Goal: Complete application form: Complete application form

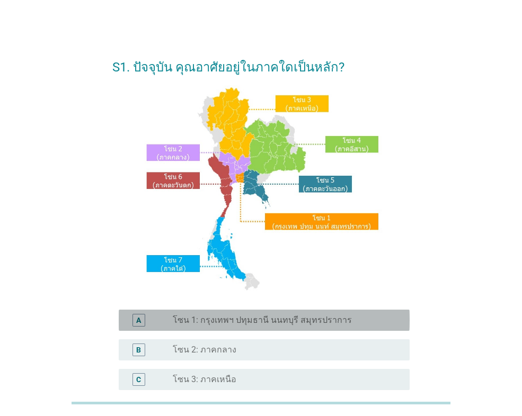
click at [204, 320] on label "โซน 1: กรุงเทพฯ ปทุมธานี นนทบุรี สมุทรปราการ" at bounding box center [262, 320] width 179 height 11
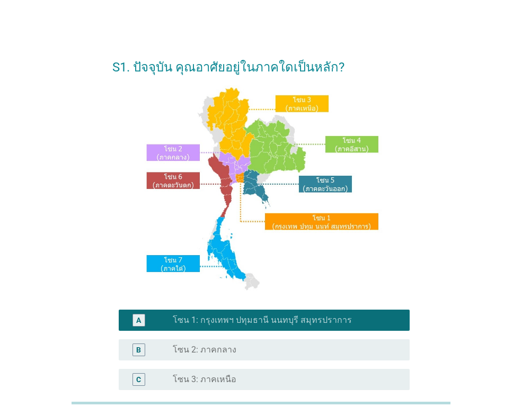
scroll to position [229, 0]
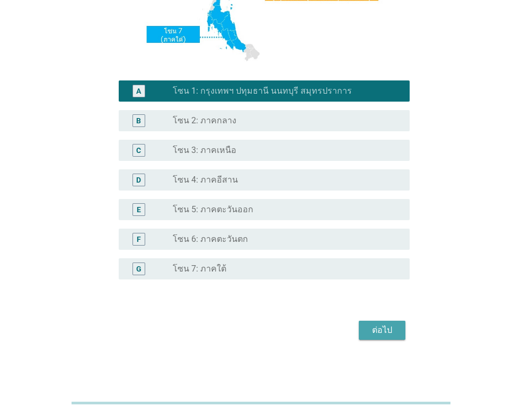
click at [386, 334] on div "ต่อไป" at bounding box center [382, 330] width 30 height 13
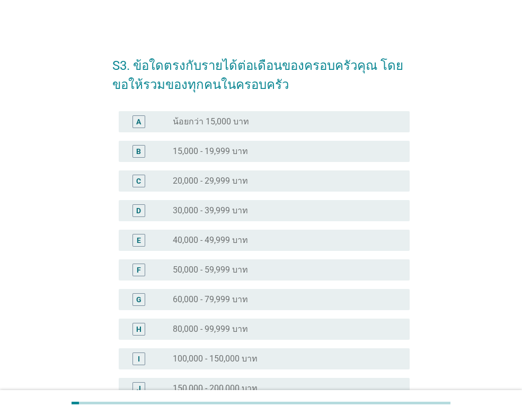
scroll to position [88, 0]
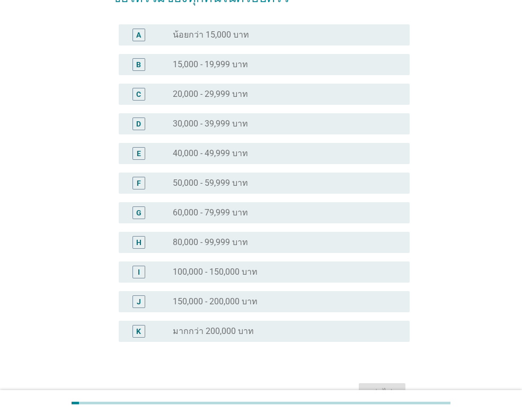
click at [225, 183] on label "50,000 - 59,999 บาท" at bounding box center [210, 183] width 75 height 11
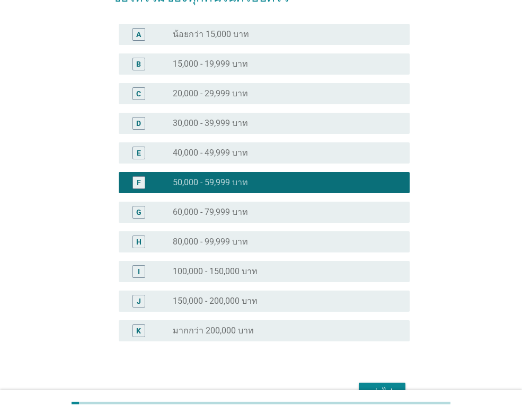
scroll to position [150, 0]
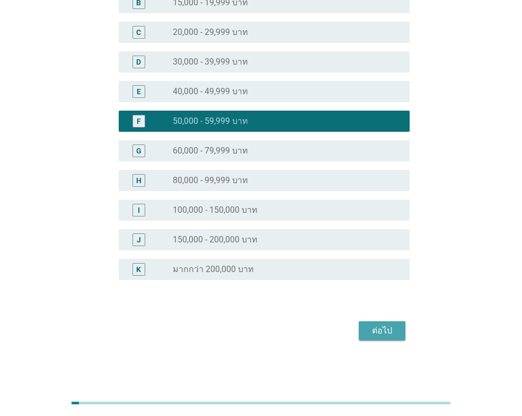
click at [378, 329] on div "ต่อไป" at bounding box center [382, 331] width 30 height 13
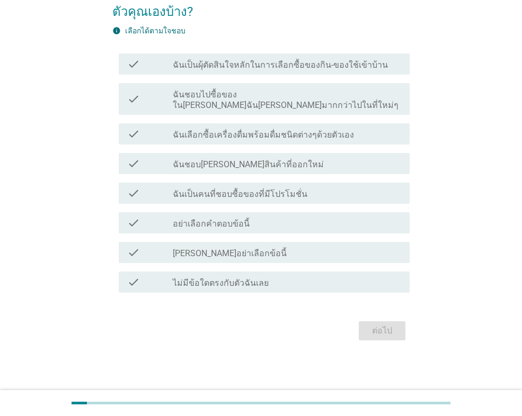
scroll to position [0, 0]
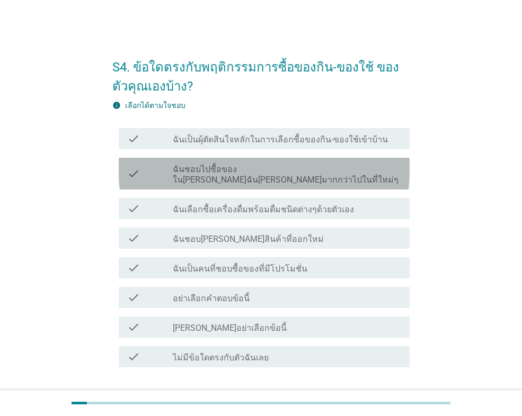
click at [198, 169] on label "ฉันชอบไปซื้อของใน[PERSON_NAME]ฉัน[PERSON_NAME]มากกว่าไปในที่ใหม่ๆ" at bounding box center [287, 174] width 228 height 21
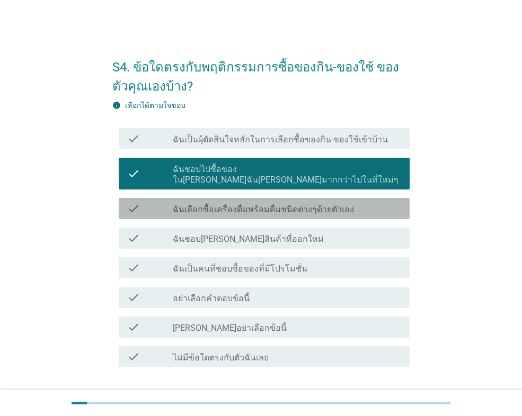
click at [226, 204] on label "ฉันเลือกซื้อเครื่องดื่มพร้อมดื่มชนิดต่างๆด้วยตัวเอง" at bounding box center [263, 209] width 181 height 11
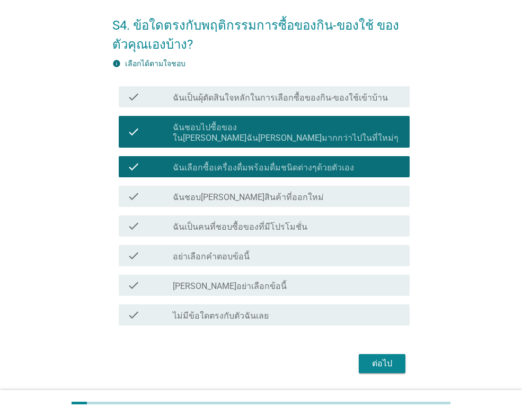
scroll to position [64, 0]
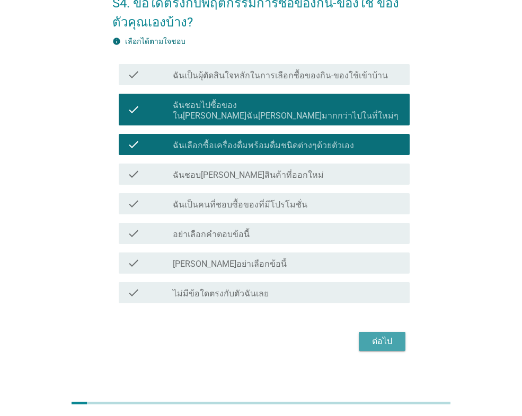
click at [391, 335] on div "ต่อไป" at bounding box center [382, 341] width 30 height 13
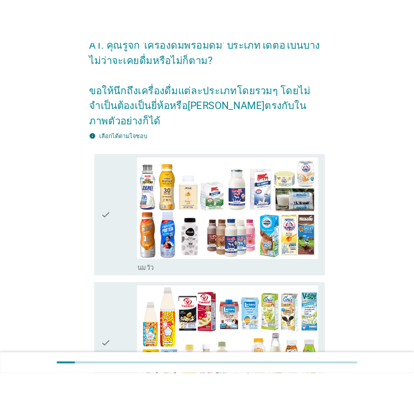
scroll to position [0, 0]
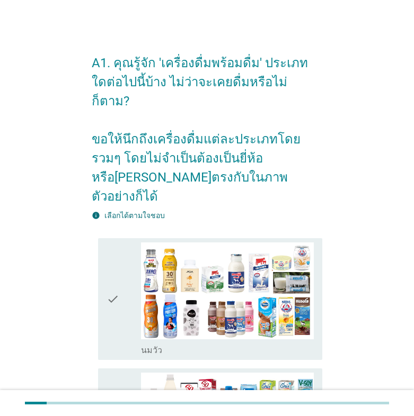
click at [113, 253] on icon "check" at bounding box center [112, 299] width 13 height 113
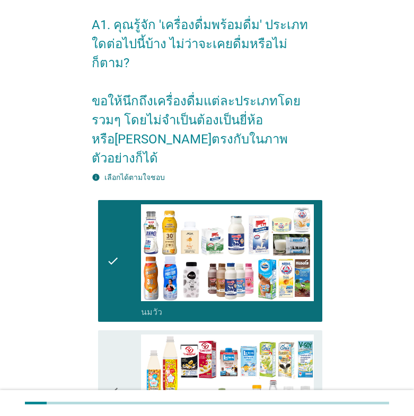
scroll to position [176, 0]
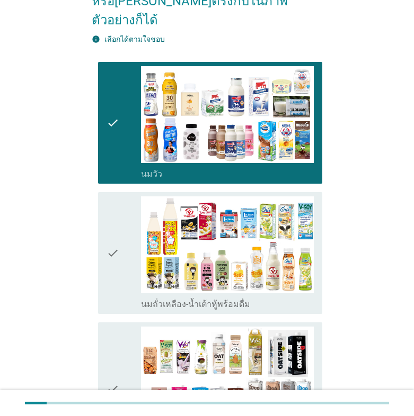
click at [112, 234] on icon "check" at bounding box center [112, 252] width 13 height 113
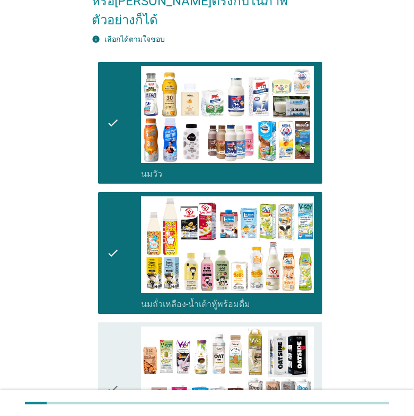
scroll to position [353, 0]
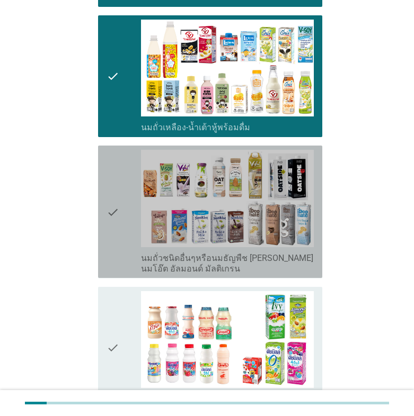
click at [116, 166] on icon "check" at bounding box center [112, 212] width 13 height 124
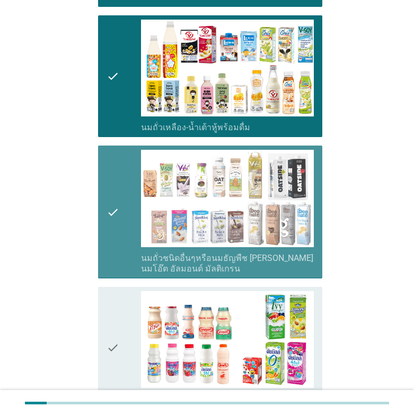
click at [116, 166] on icon "check" at bounding box center [112, 212] width 13 height 124
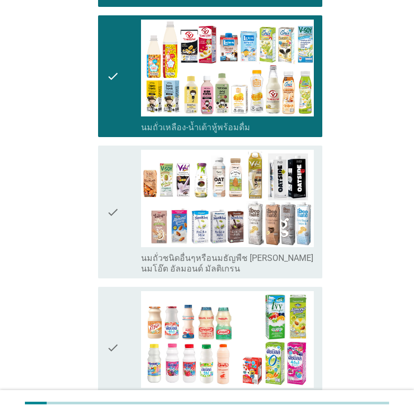
click at [121, 291] on div "check" at bounding box center [123, 347] width 34 height 113
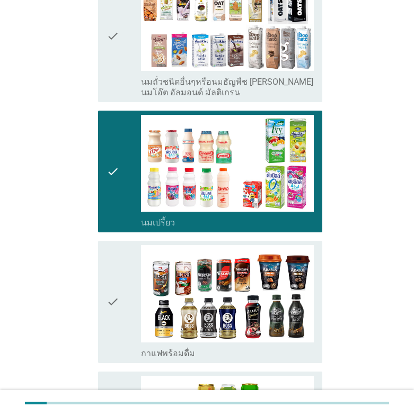
scroll to position [618, 0]
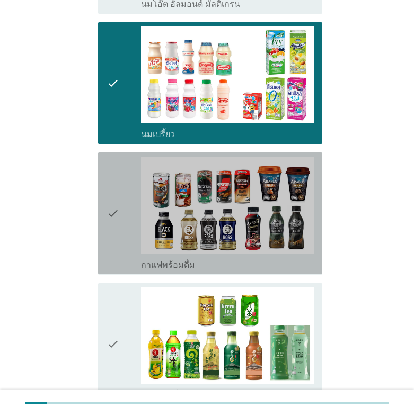
click at [118, 173] on icon "check" at bounding box center [112, 213] width 13 height 113
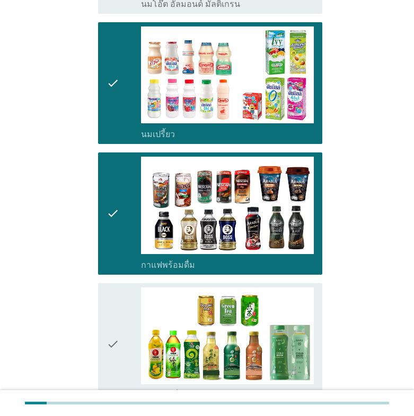
click at [111, 295] on icon "check" at bounding box center [112, 344] width 13 height 113
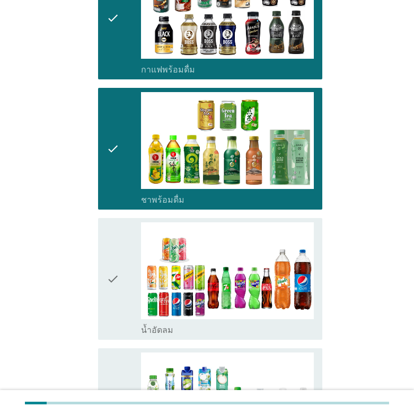
scroll to position [883, 0]
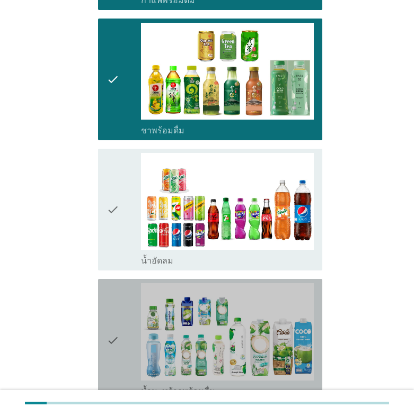
click at [111, 295] on icon "check" at bounding box center [112, 339] width 13 height 113
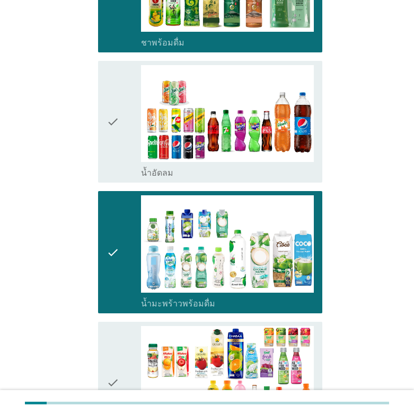
scroll to position [1059, 0]
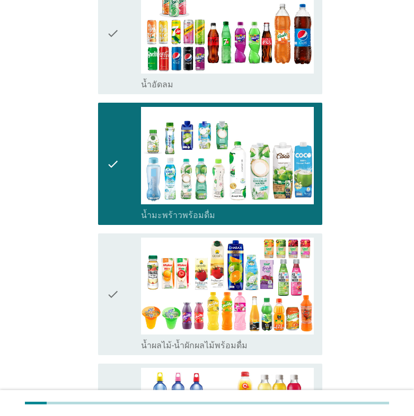
click at [112, 253] on icon "check" at bounding box center [112, 294] width 13 height 113
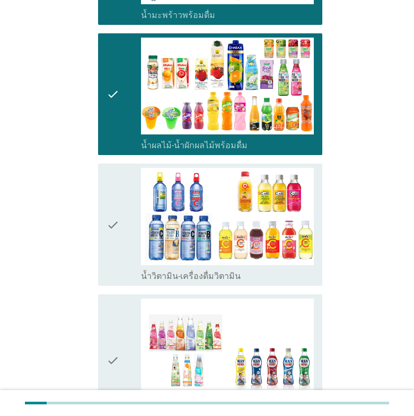
scroll to position [1412, 0]
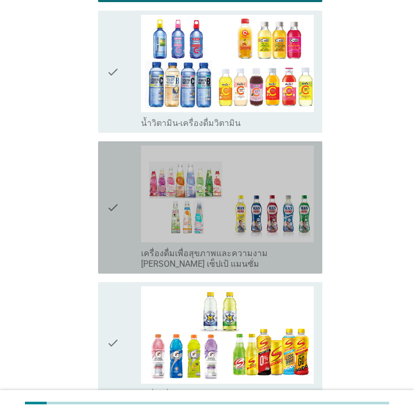
click at [121, 188] on div "check" at bounding box center [123, 208] width 34 height 124
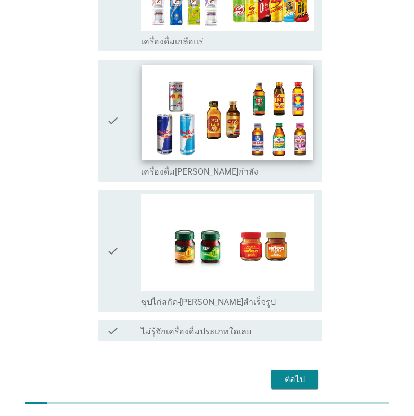
scroll to position [1773, 0]
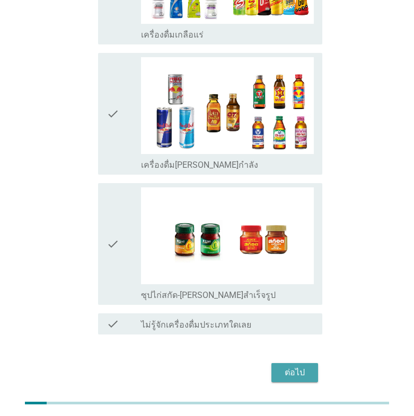
click at [291, 366] on div "ต่อไป" at bounding box center [295, 372] width 30 height 13
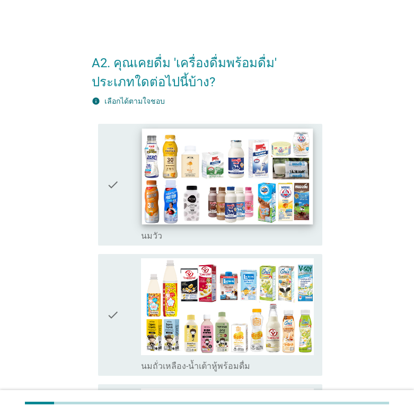
click at [278, 190] on img at bounding box center [227, 176] width 171 height 96
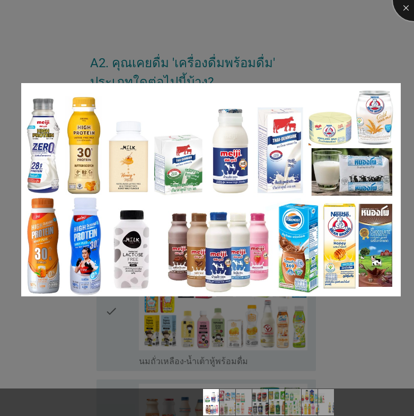
click at [405, 5] on div at bounding box center [413, 0] width 42 height 42
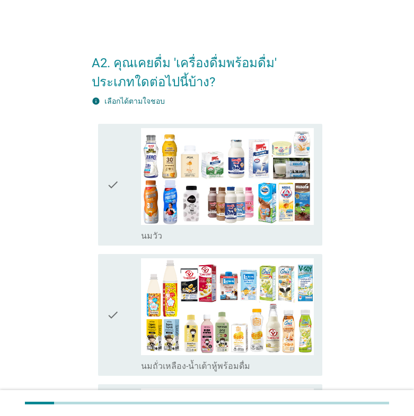
click at [112, 181] on icon "check" at bounding box center [112, 184] width 13 height 113
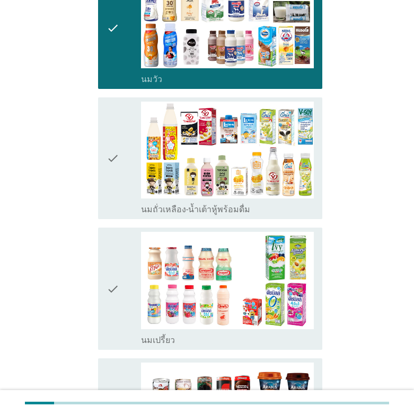
scroll to position [176, 0]
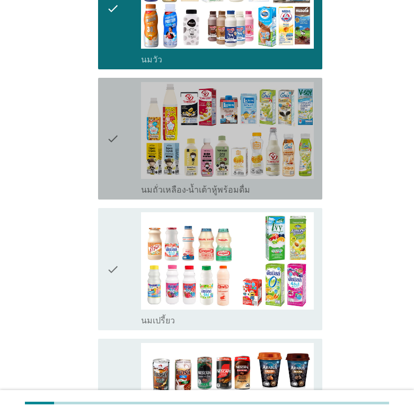
click at [116, 135] on icon "check" at bounding box center [112, 138] width 13 height 113
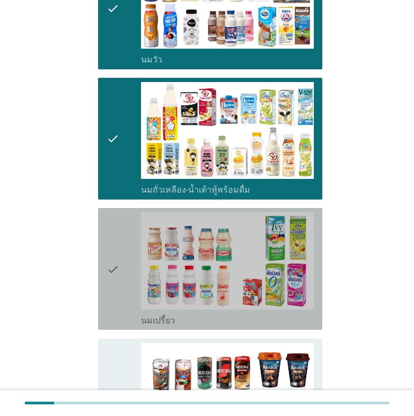
click at [109, 269] on icon "check" at bounding box center [112, 268] width 13 height 113
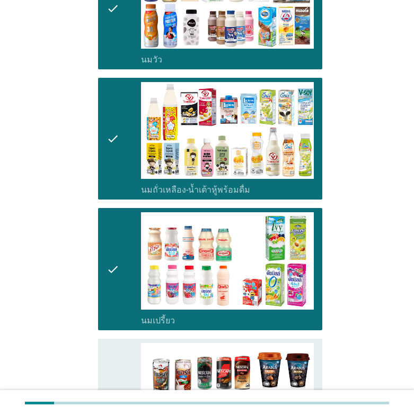
scroll to position [353, 0]
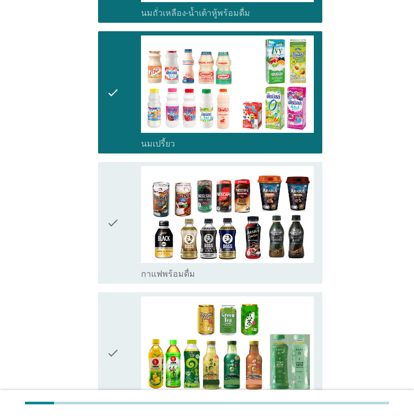
click at [112, 221] on icon "check" at bounding box center [112, 222] width 13 height 113
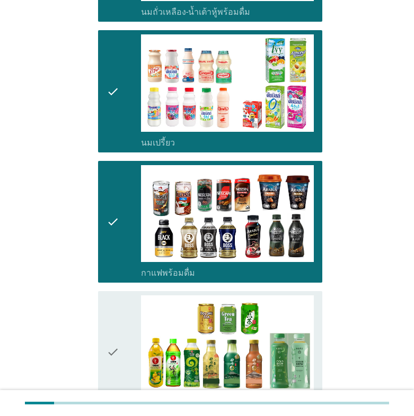
scroll to position [530, 0]
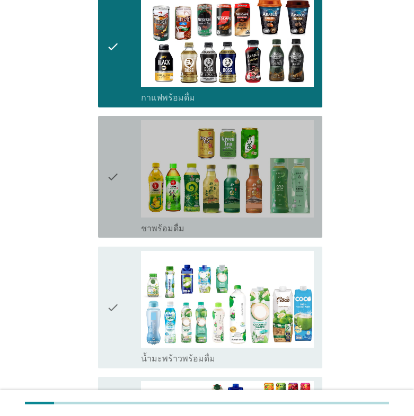
click at [118, 173] on icon "check" at bounding box center [112, 176] width 13 height 113
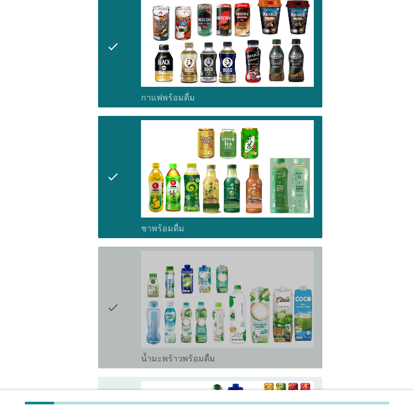
click at [117, 306] on icon "check" at bounding box center [112, 307] width 13 height 113
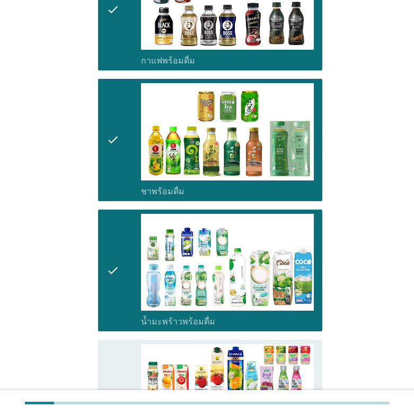
scroll to position [794, 0]
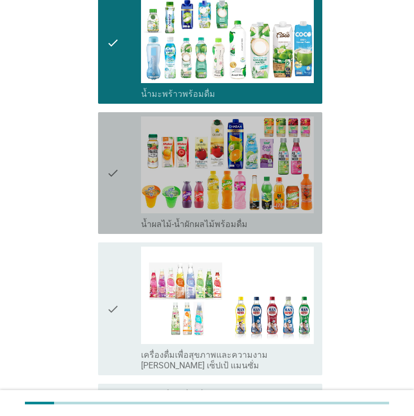
click at [115, 175] on icon "check" at bounding box center [112, 173] width 13 height 113
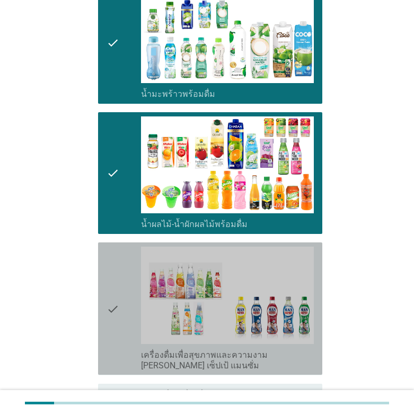
click at [114, 310] on icon "check" at bounding box center [112, 309] width 13 height 124
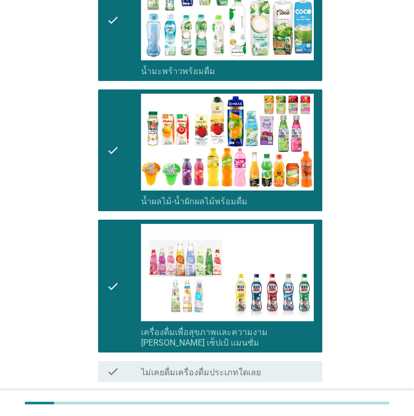
scroll to position [902, 0]
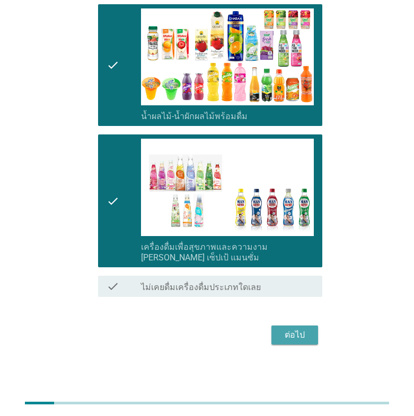
click at [287, 338] on div "ต่อไป" at bounding box center [295, 335] width 30 height 13
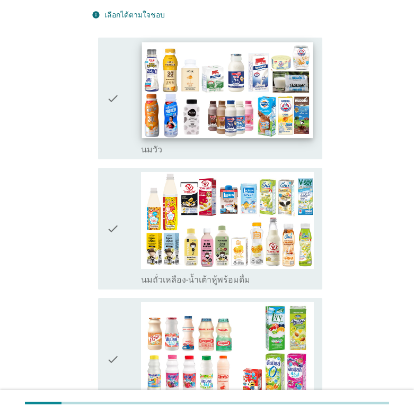
scroll to position [88, 0]
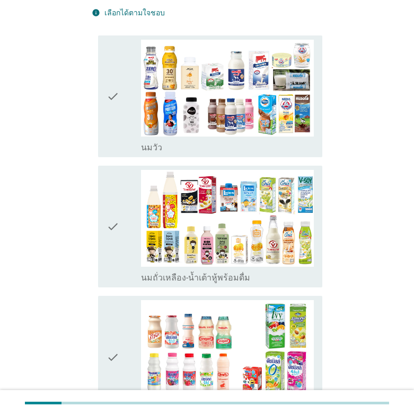
click at [111, 99] on icon "check" at bounding box center [112, 96] width 13 height 113
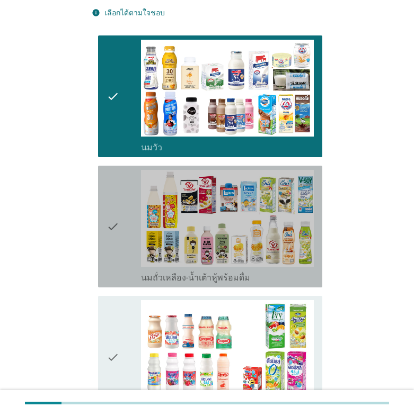
click at [114, 223] on icon "check" at bounding box center [112, 226] width 13 height 113
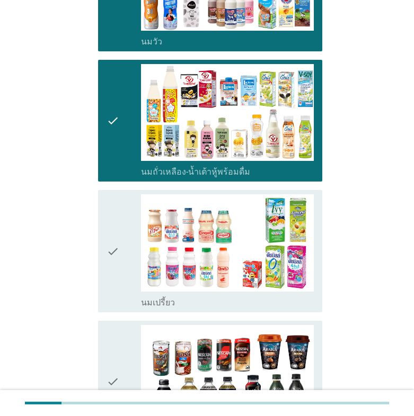
scroll to position [353, 0]
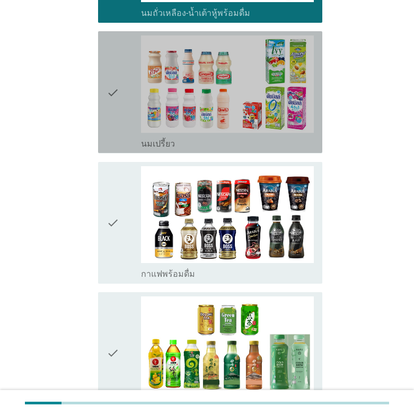
click at [115, 92] on icon "check" at bounding box center [112, 91] width 13 height 113
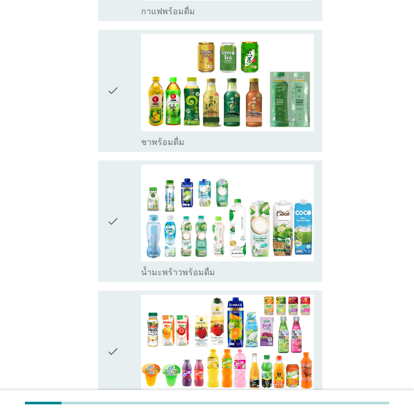
scroll to position [618, 0]
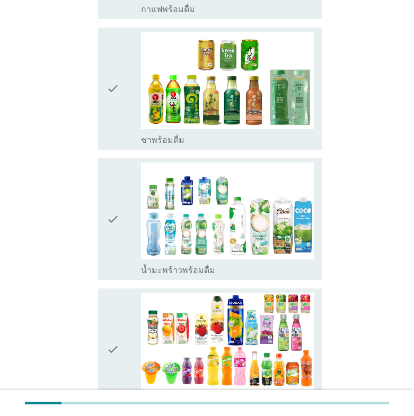
click at [118, 219] on icon "check" at bounding box center [112, 219] width 13 height 113
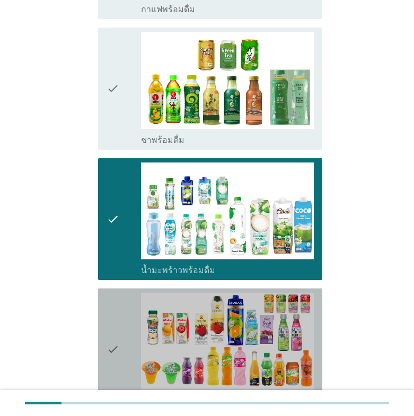
click at [111, 351] on icon "check" at bounding box center [112, 349] width 13 height 113
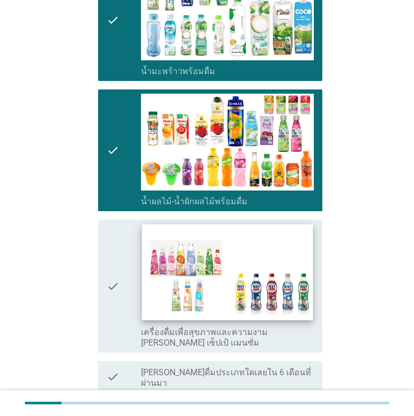
scroll to position [902, 0]
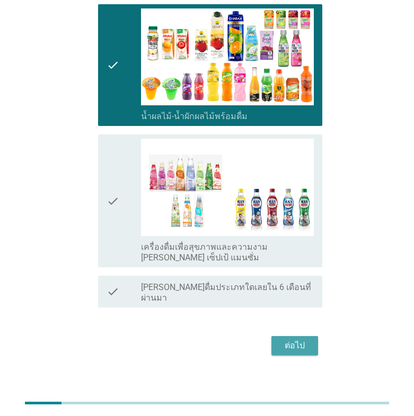
click at [301, 339] on div "ต่อไป" at bounding box center [295, 345] width 30 height 13
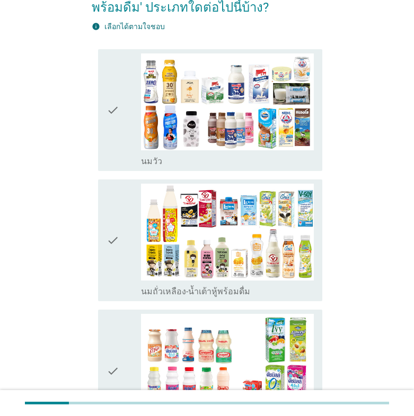
scroll to position [88, 0]
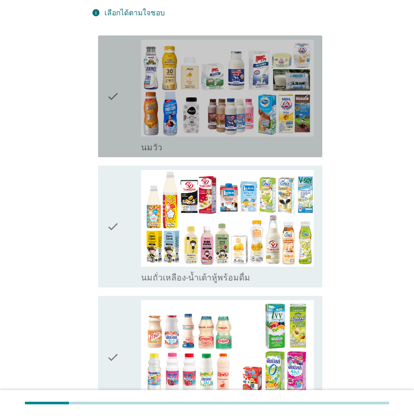
click at [110, 95] on icon "check" at bounding box center [112, 96] width 13 height 113
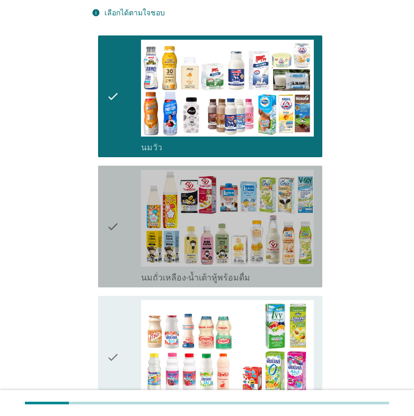
click at [111, 222] on icon "check" at bounding box center [112, 226] width 13 height 113
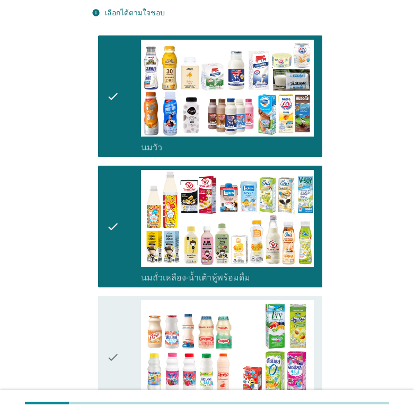
click at [117, 360] on icon "check" at bounding box center [112, 356] width 13 height 113
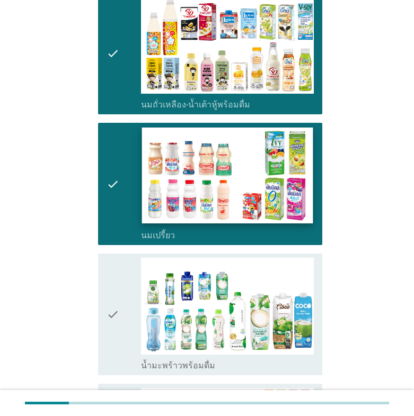
scroll to position [265, 0]
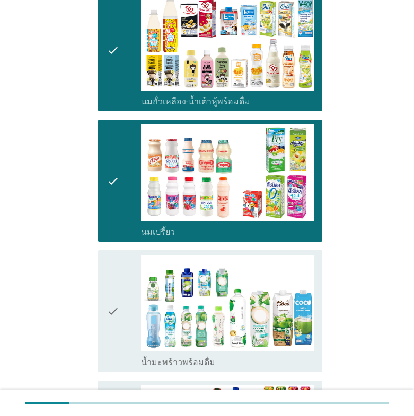
click at [113, 313] on icon "check" at bounding box center [112, 311] width 13 height 113
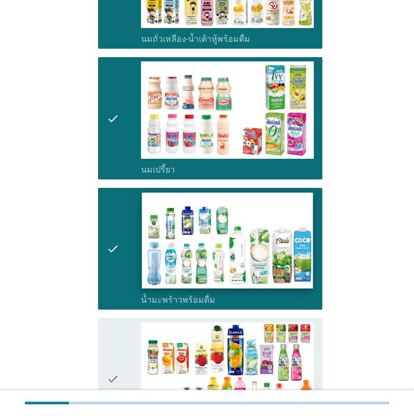
scroll to position [441, 0]
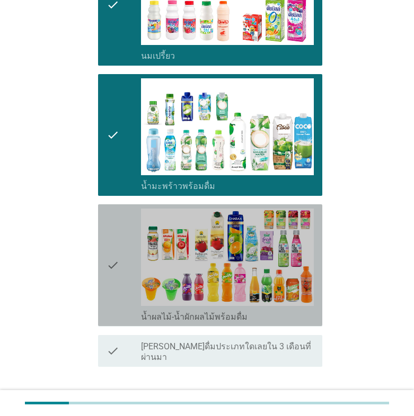
click at [105, 263] on div "check check_box น้ำผลไม้-น้ำผักผลไม้พร้อมดื่ม" at bounding box center [210, 265] width 224 height 122
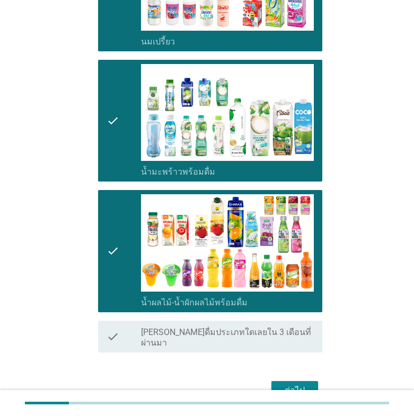
scroll to position [500, 0]
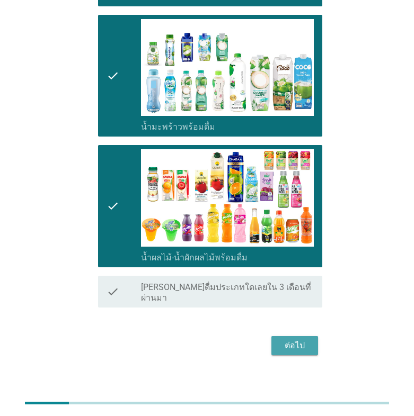
click at [284, 339] on div "ต่อไป" at bounding box center [295, 345] width 30 height 13
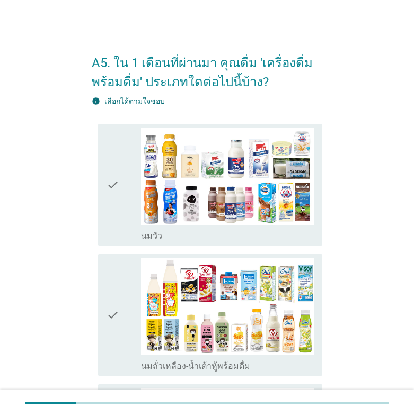
click at [115, 184] on icon "check" at bounding box center [112, 184] width 13 height 113
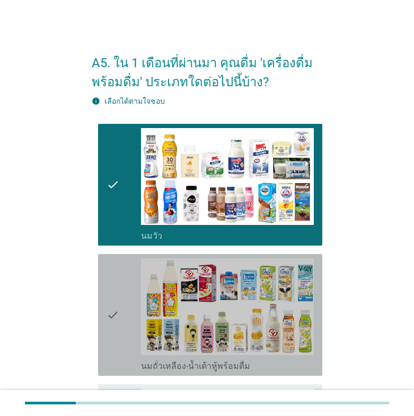
click at [119, 315] on div "check" at bounding box center [123, 314] width 34 height 113
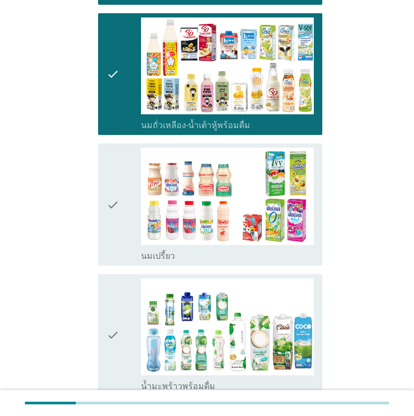
scroll to position [265, 0]
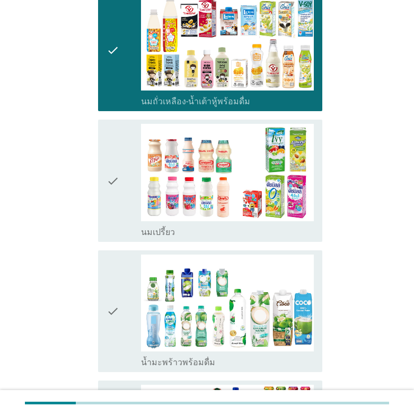
click at [117, 309] on icon "check" at bounding box center [112, 311] width 13 height 113
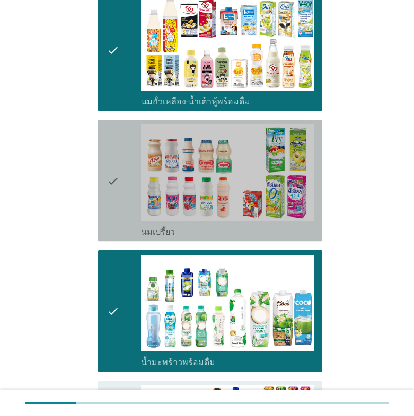
click at [116, 183] on icon "check" at bounding box center [112, 180] width 13 height 113
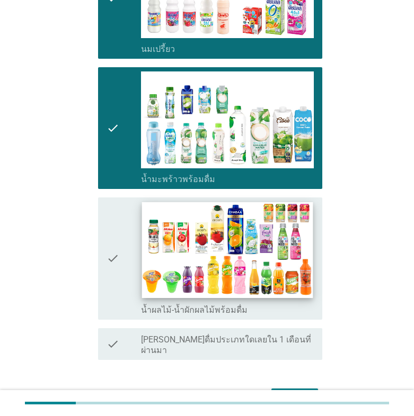
scroll to position [500, 0]
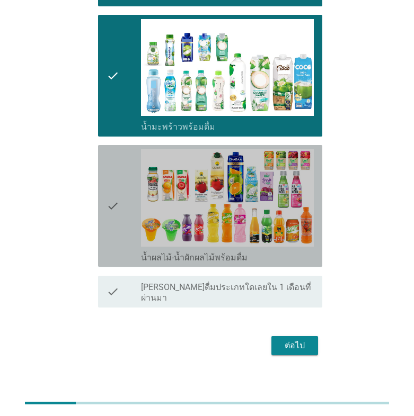
click at [113, 213] on icon "check" at bounding box center [112, 205] width 13 height 113
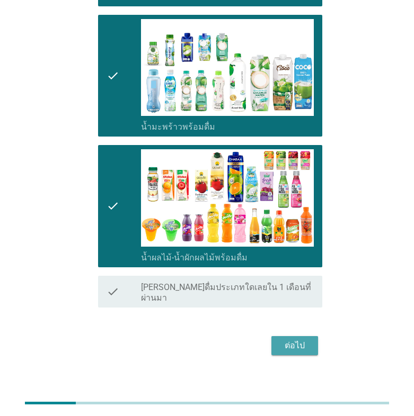
click at [306, 339] on div "ต่อไป" at bounding box center [295, 345] width 30 height 13
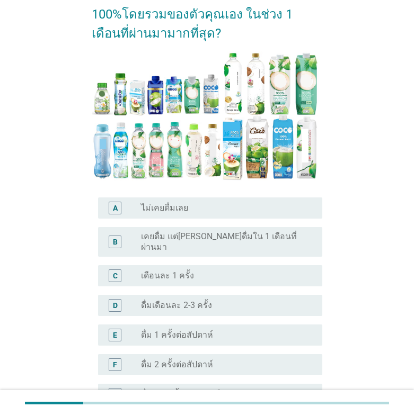
scroll to position [176, 0]
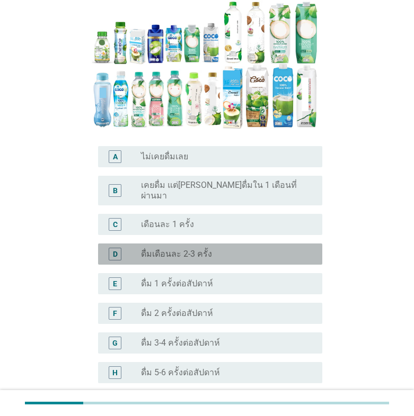
click at [115, 249] on div "D" at bounding box center [115, 254] width 5 height 11
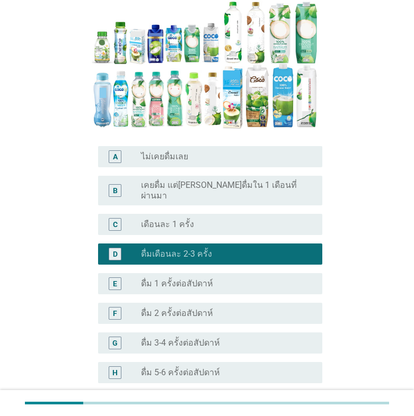
scroll to position [327, 0]
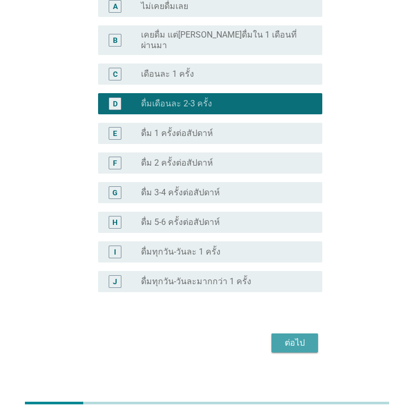
click at [299, 337] on div "ต่อไป" at bounding box center [295, 343] width 30 height 13
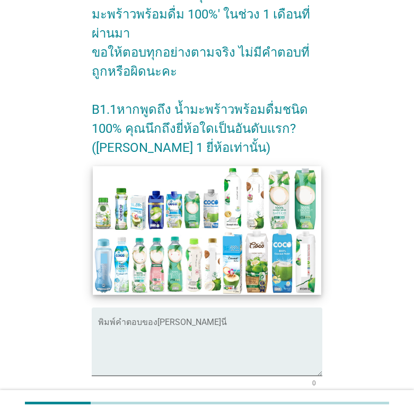
scroll to position [176, 0]
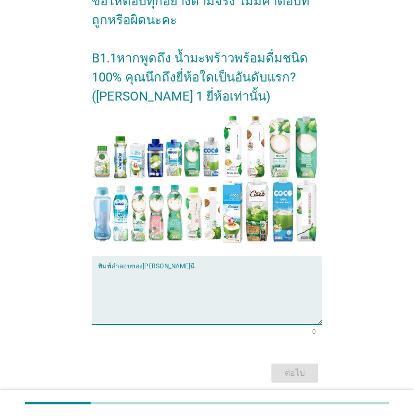
click at [112, 288] on textarea "พิมพ์คำตอบของคุณ ที่นี่" at bounding box center [210, 297] width 224 height 56
type textarea ","
type textarea "[PERSON_NAME]"
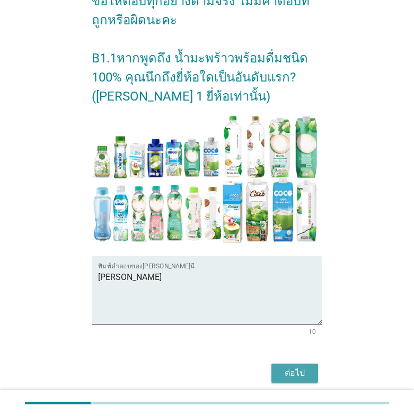
click at [282, 374] on div "ต่อไป" at bounding box center [295, 373] width 30 height 13
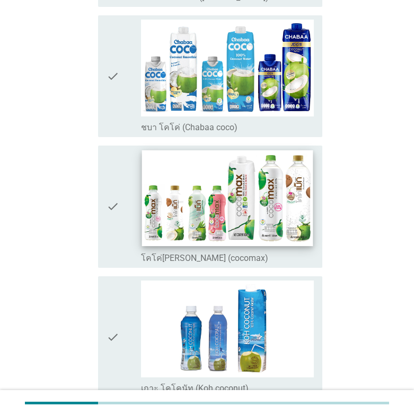
scroll to position [353, 0]
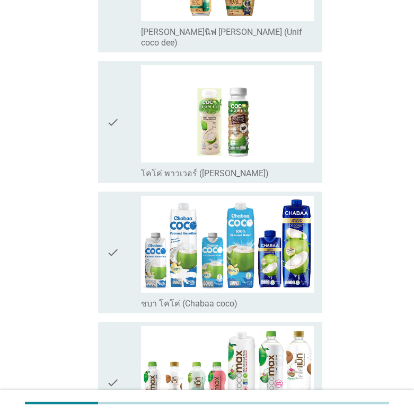
click at [108, 218] on icon "check" at bounding box center [112, 252] width 13 height 113
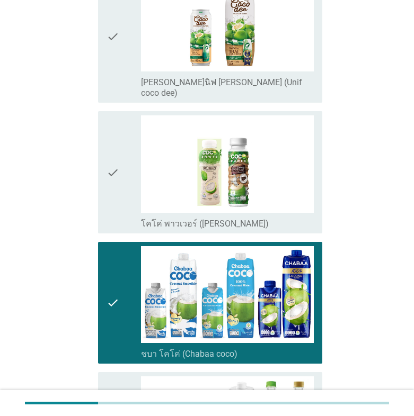
scroll to position [265, 0]
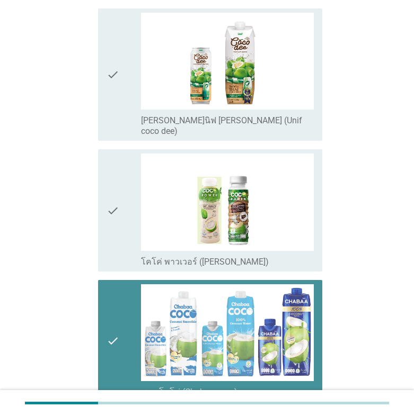
click at [113, 312] on icon "check" at bounding box center [112, 340] width 13 height 113
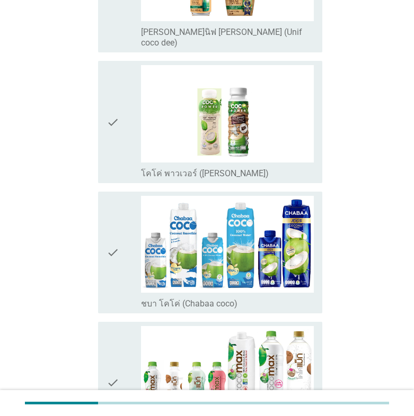
scroll to position [530, 0]
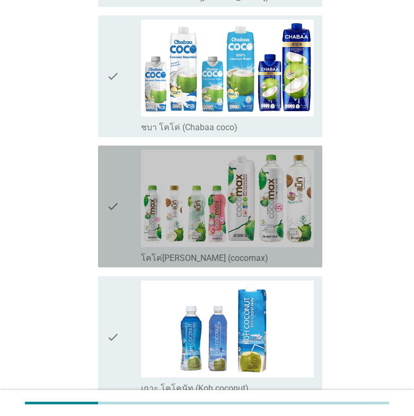
click at [115, 173] on icon "check" at bounding box center [112, 206] width 13 height 113
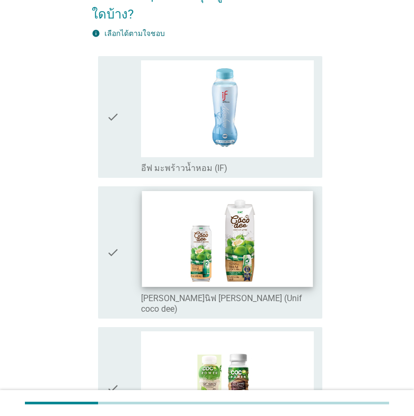
scroll to position [0, 0]
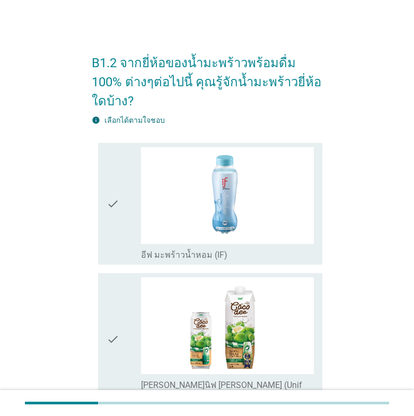
click at [114, 188] on icon "check" at bounding box center [112, 203] width 13 height 113
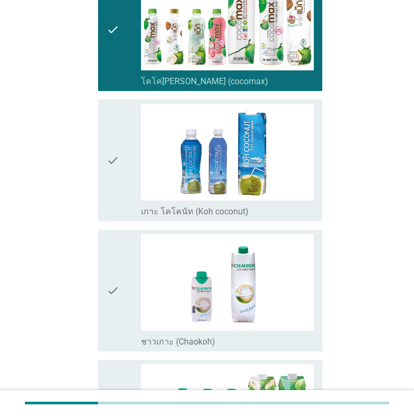
scroll to position [794, 0]
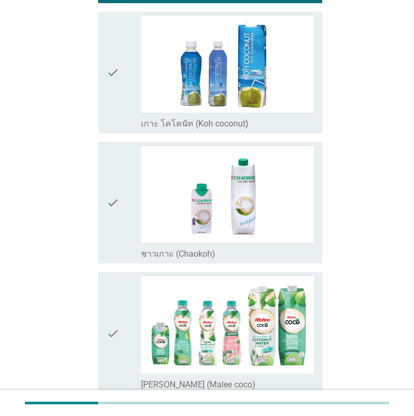
click at [119, 302] on div "check" at bounding box center [123, 332] width 34 height 113
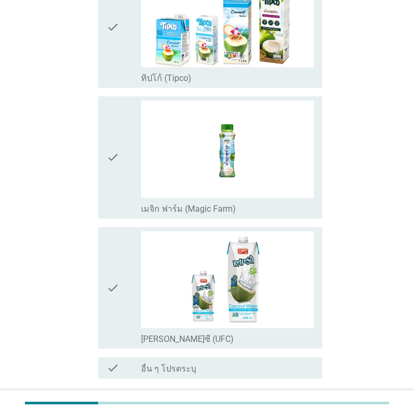
scroll to position [1544, 0]
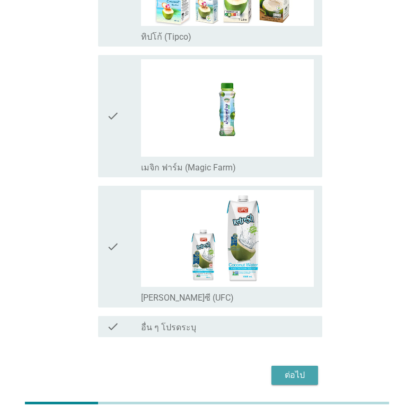
click at [293, 369] on div "ต่อไป" at bounding box center [295, 375] width 30 height 13
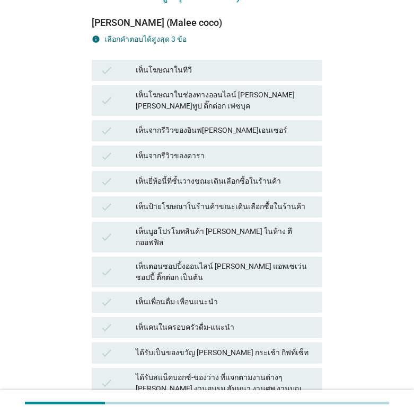
scroll to position [176, 0]
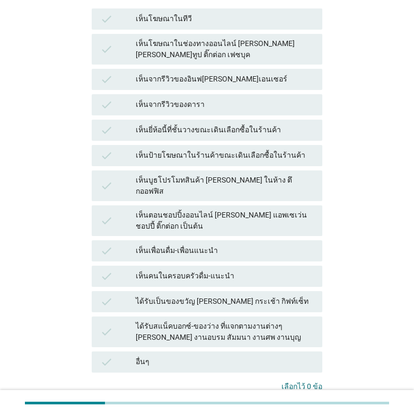
click at [207, 124] on div "เห็นยี่ห้อนี้ที่ชั้นวางขณะเดินเลือกซื้อในร้านค้า" at bounding box center [225, 130] width 178 height 13
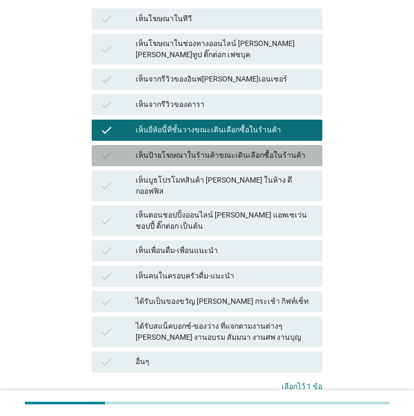
click at [168, 149] on div "เห็นป้ายโฆษณาในร้านค้าขณะเดินเลือกซื้อในร้านค้า" at bounding box center [225, 155] width 178 height 13
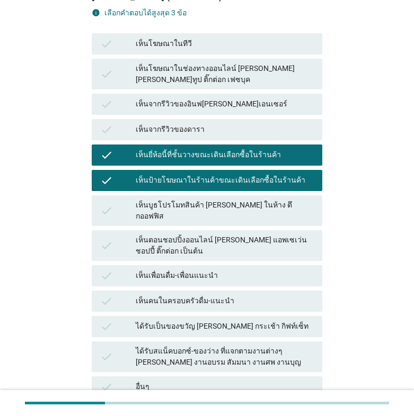
scroll to position [240, 0]
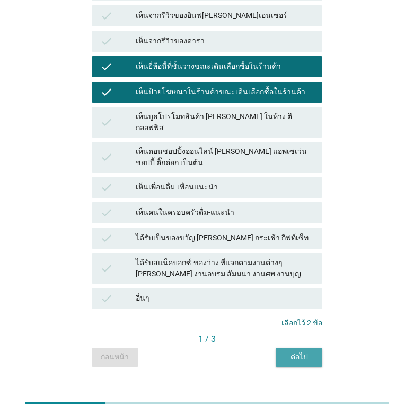
click at [292, 352] on div "ต่อไป" at bounding box center [299, 357] width 30 height 11
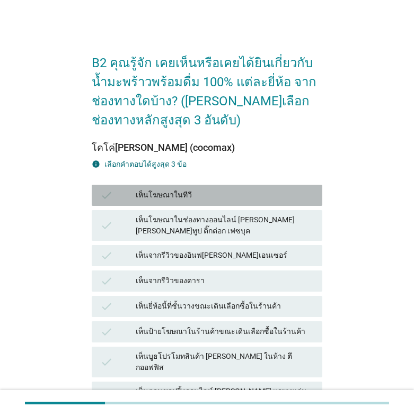
click at [132, 194] on div "check" at bounding box center [117, 195] width 35 height 13
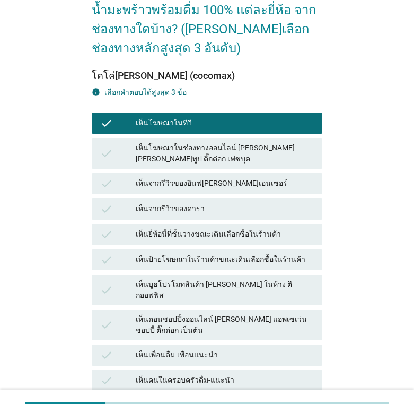
scroll to position [88, 0]
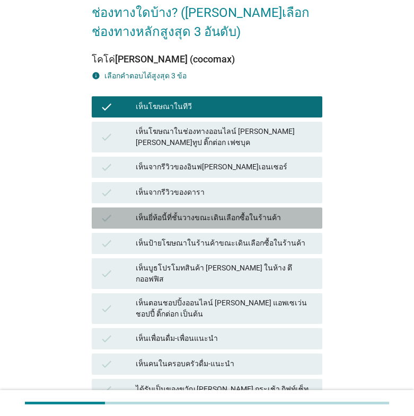
click at [242, 212] on div "เห็นยี่ห้อนี้ที่ชั้นวางขณะเดินเลือกซื้อในร้านค้า" at bounding box center [225, 218] width 178 height 13
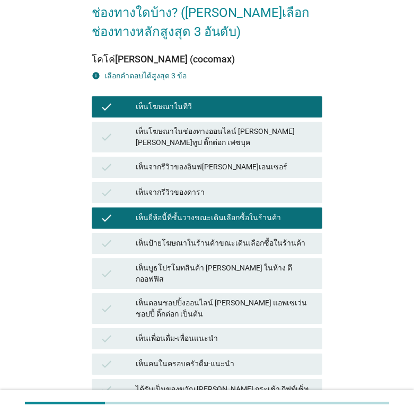
scroll to position [240, 0]
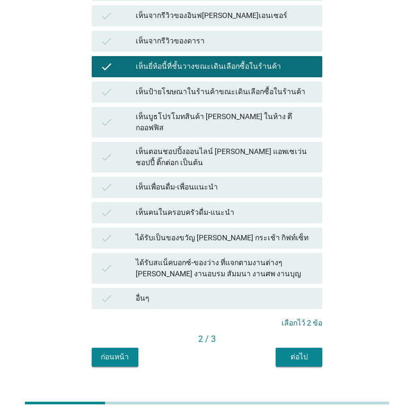
click at [291, 352] on div "ต่อไป" at bounding box center [299, 357] width 30 height 11
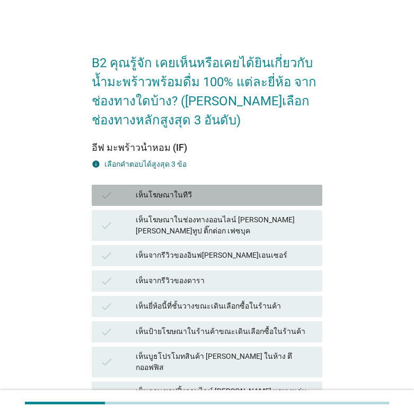
click at [120, 186] on div "check เห็นโฆษณาในทีวี" at bounding box center [207, 195] width 230 height 21
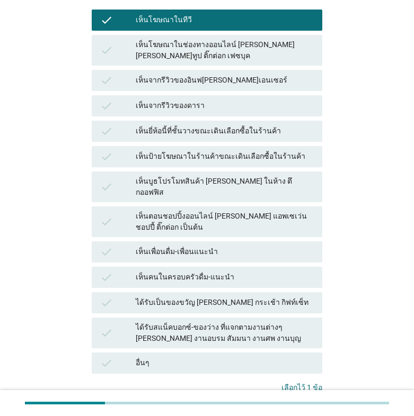
scroll to position [176, 0]
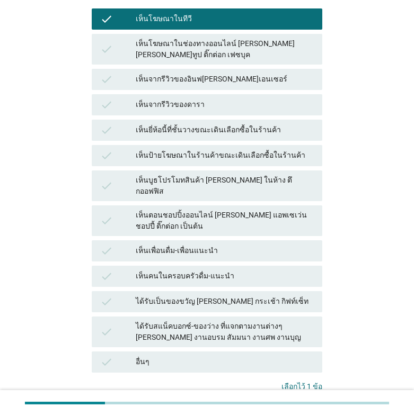
click at [113, 124] on div "check" at bounding box center [117, 130] width 35 height 13
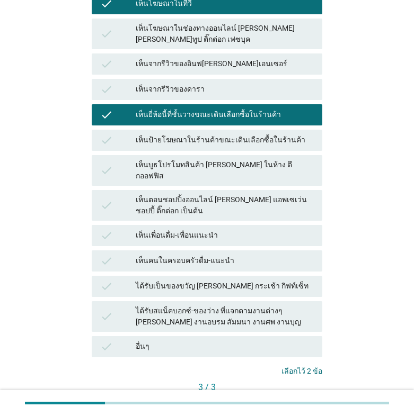
scroll to position [240, 0]
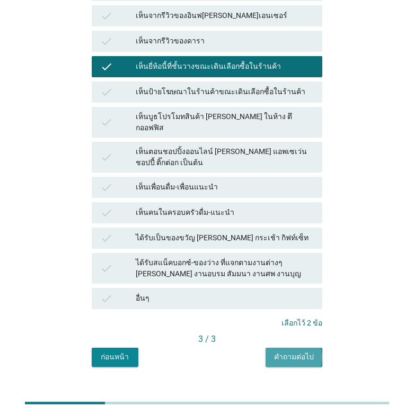
click at [284, 352] on div "คำถามต่อไป" at bounding box center [294, 357] width 40 height 11
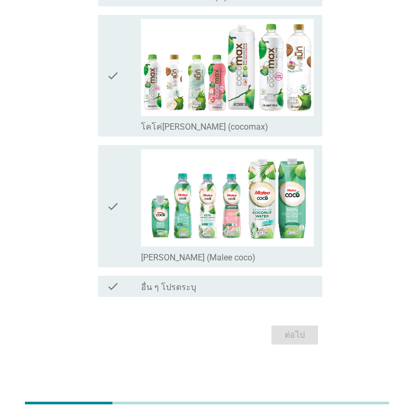
scroll to position [0, 0]
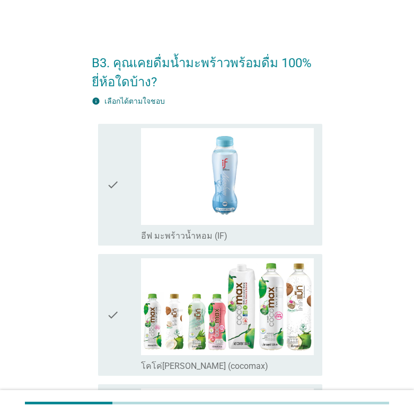
click at [109, 184] on icon "check" at bounding box center [112, 184] width 13 height 113
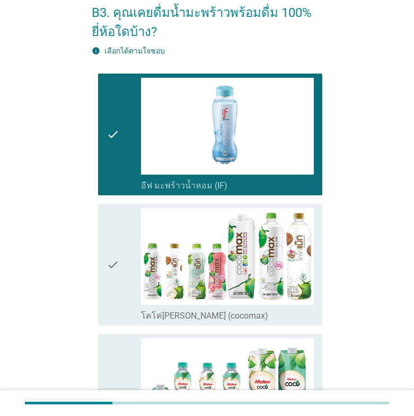
scroll to position [88, 0]
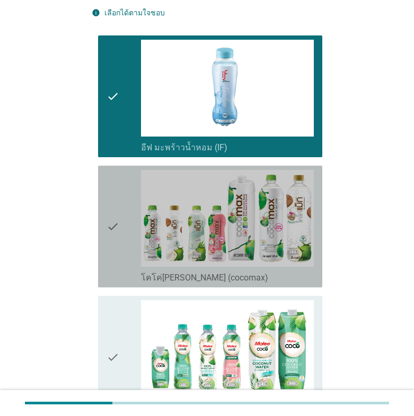
click at [112, 221] on icon "check" at bounding box center [112, 226] width 13 height 113
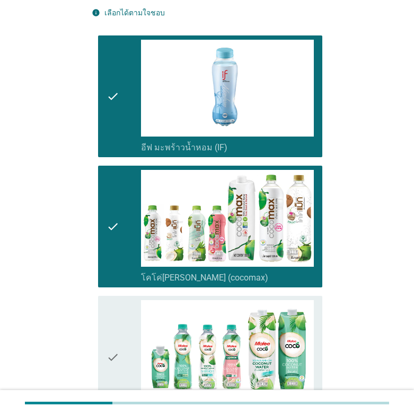
click at [117, 353] on icon "check" at bounding box center [112, 356] width 13 height 113
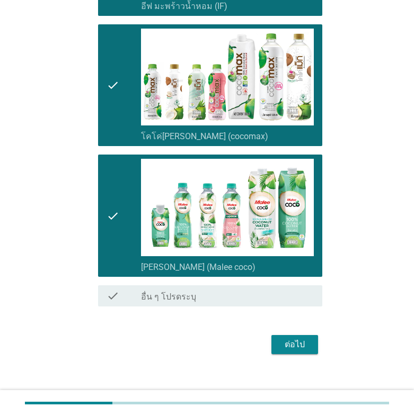
scroll to position [239, 0]
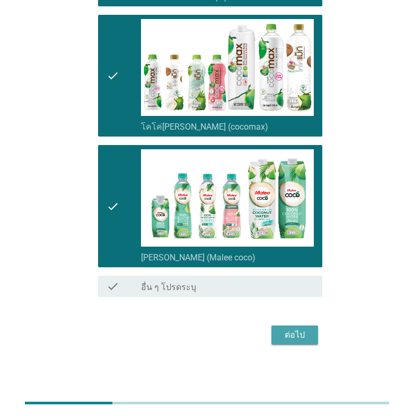
click at [302, 333] on div "ต่อไป" at bounding box center [295, 335] width 30 height 13
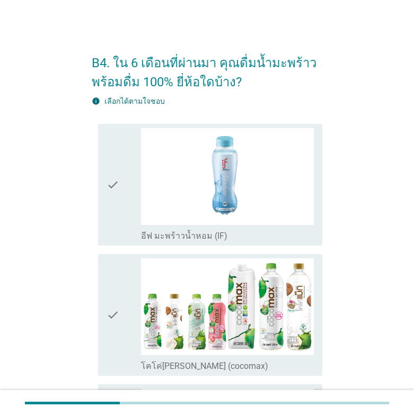
scroll to position [88, 0]
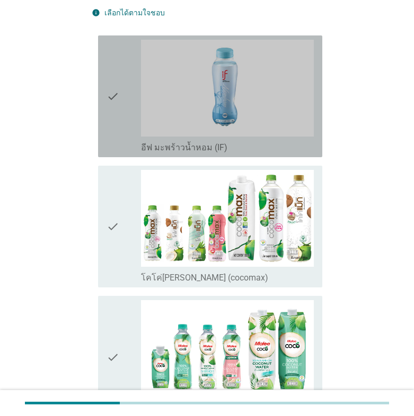
click at [106, 94] on icon "check" at bounding box center [112, 96] width 13 height 113
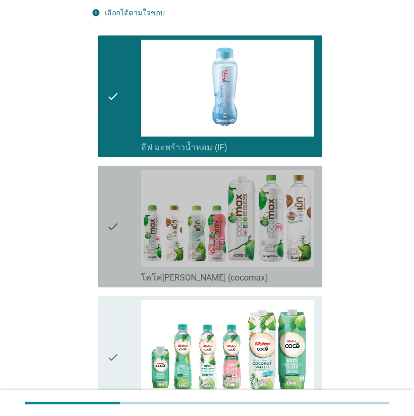
click at [109, 227] on icon "check" at bounding box center [112, 226] width 13 height 113
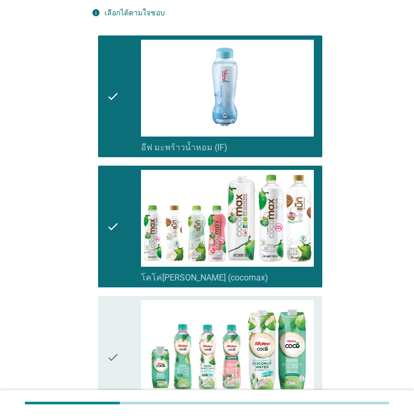
click at [114, 356] on icon "check" at bounding box center [112, 356] width 13 height 113
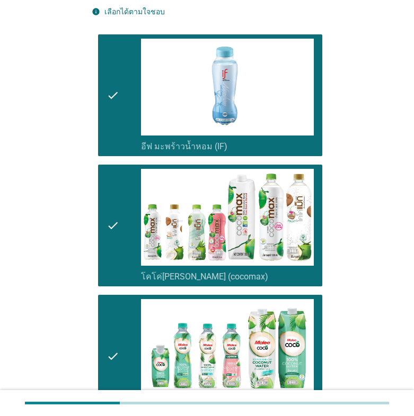
scroll to position [239, 0]
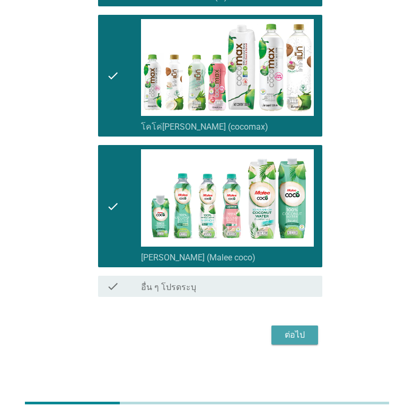
click at [286, 335] on div "ต่อไป" at bounding box center [295, 335] width 30 height 13
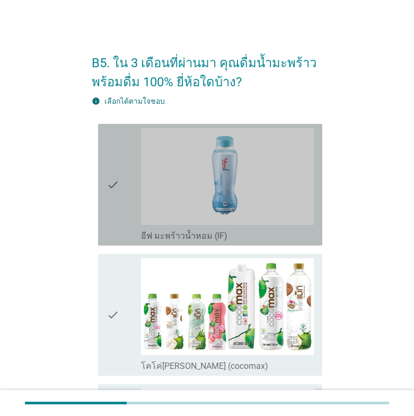
click at [112, 189] on icon "check" at bounding box center [112, 184] width 13 height 113
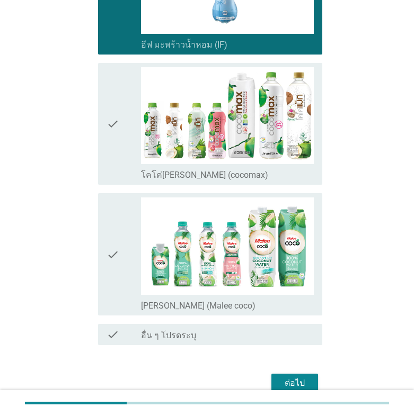
scroll to position [239, 0]
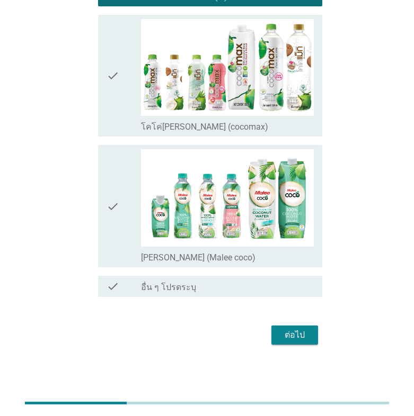
click at [113, 198] on icon "check" at bounding box center [112, 205] width 13 height 113
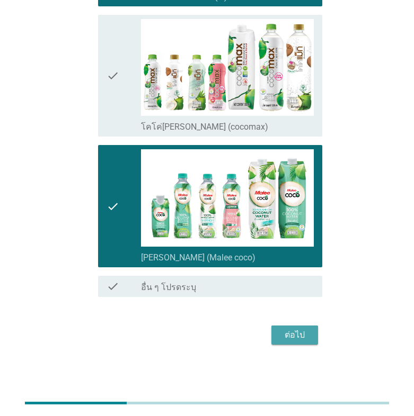
click at [283, 336] on div "ต่อไป" at bounding box center [295, 335] width 30 height 13
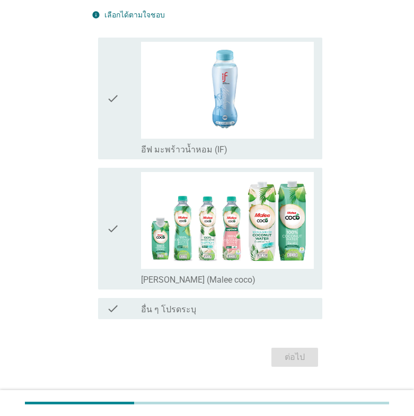
scroll to position [109, 0]
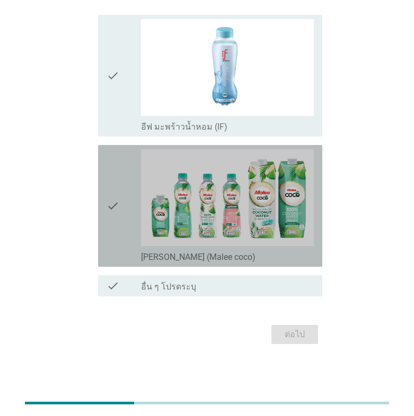
click at [120, 205] on div "check" at bounding box center [123, 205] width 34 height 113
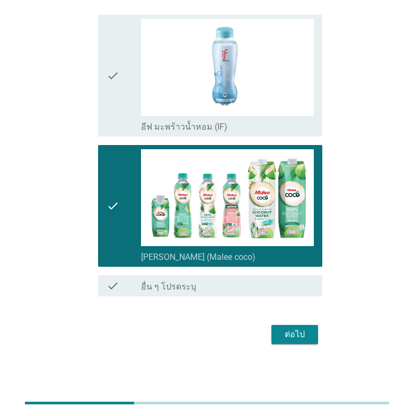
click at [114, 75] on icon "check" at bounding box center [112, 75] width 13 height 113
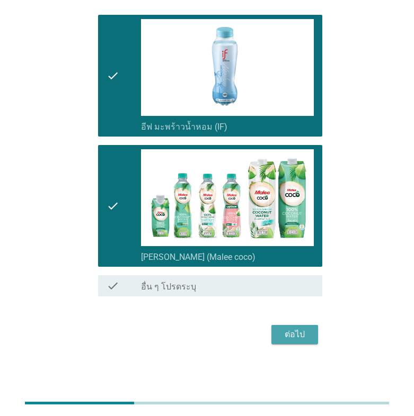
click at [298, 329] on div "ต่อไป" at bounding box center [295, 334] width 30 height 13
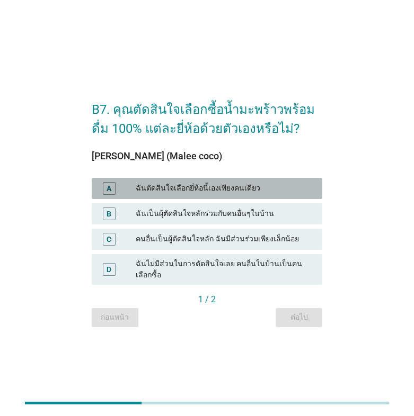
click at [195, 194] on div "ฉันตัดสินใจเลือกยี่ห้อนี้เองเพียงคนเดียว" at bounding box center [225, 188] width 178 height 13
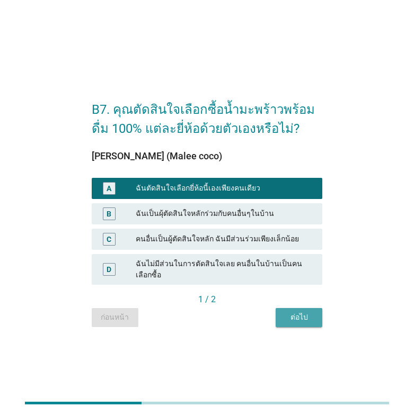
click at [312, 312] on div "ต่อไป" at bounding box center [299, 317] width 30 height 11
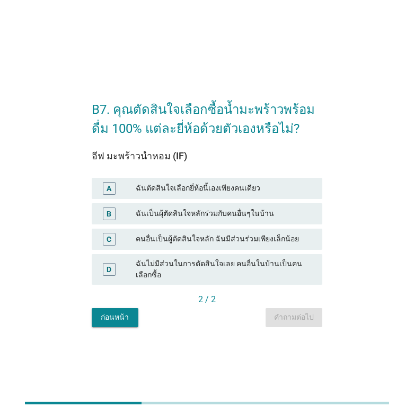
click at [264, 189] on div "ฉันตัดสินใจเลือกยี่ห้อนี้เองเพียงคนเดียว" at bounding box center [225, 188] width 178 height 13
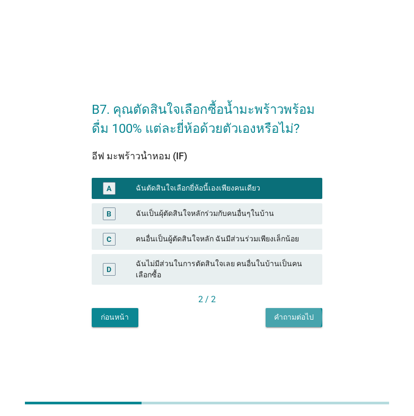
click at [293, 312] on div "คำถามต่อไป" at bounding box center [294, 317] width 40 height 11
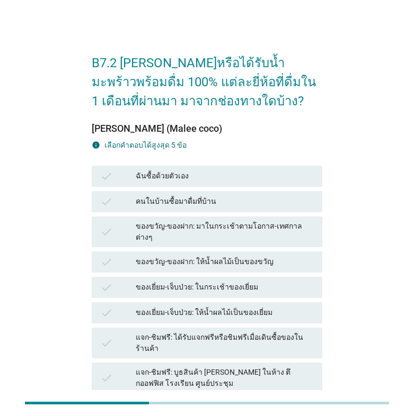
click at [165, 172] on div "ฉันซื้อด้วยตัวเอง" at bounding box center [225, 176] width 178 height 13
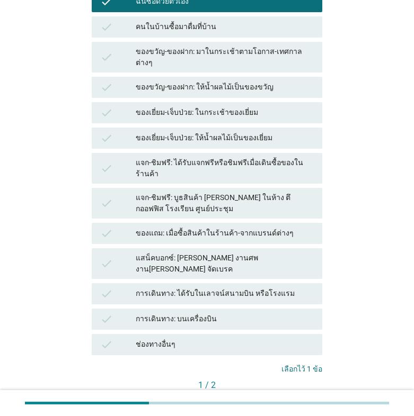
scroll to position [176, 0]
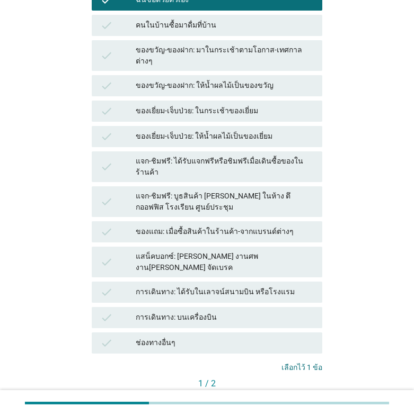
click at [294, 392] on button "ต่อไป" at bounding box center [298, 401] width 47 height 19
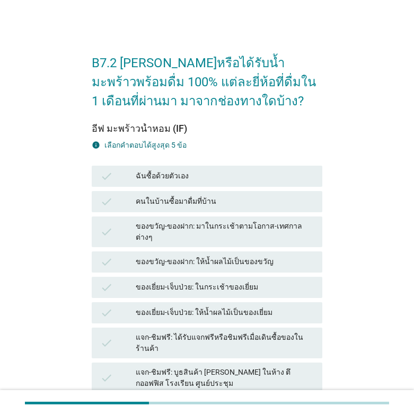
click at [179, 173] on div "ฉันซื้อด้วยตัวเอง" at bounding box center [225, 176] width 178 height 13
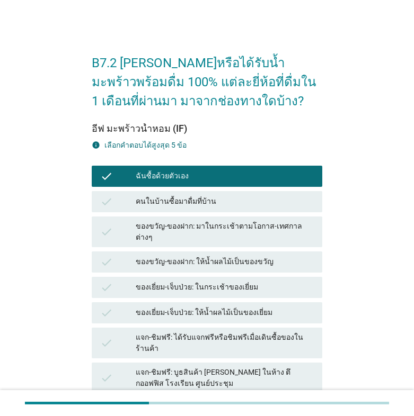
scroll to position [211, 0]
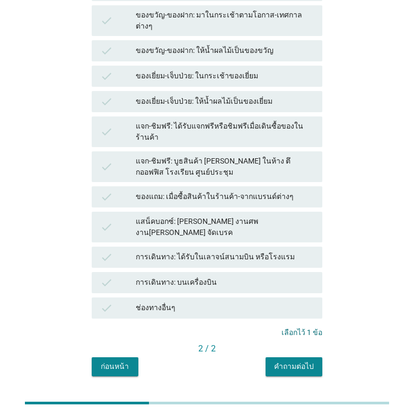
click at [292, 361] on div "คำถามต่อไป" at bounding box center [294, 366] width 40 height 11
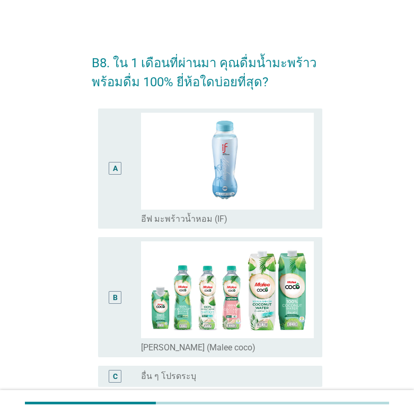
scroll to position [88, 0]
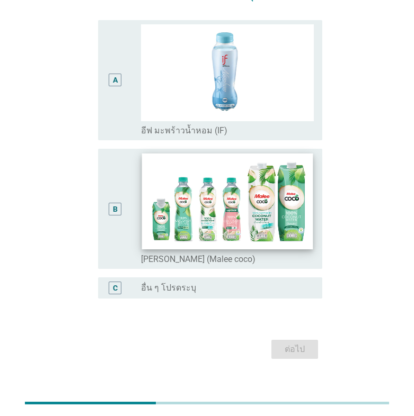
click at [158, 217] on img at bounding box center [227, 202] width 171 height 96
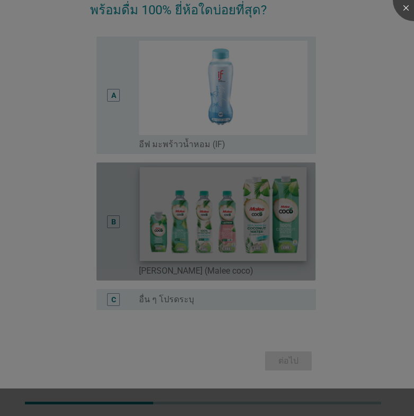
scroll to position [72, 0]
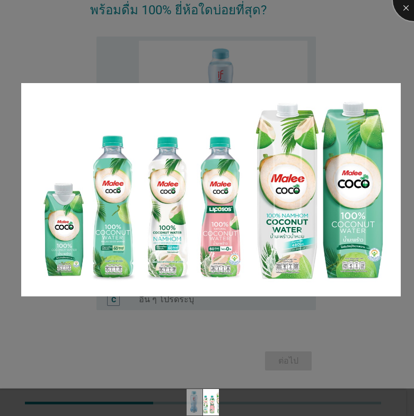
click at [406, 8] on div at bounding box center [413, 0] width 42 height 42
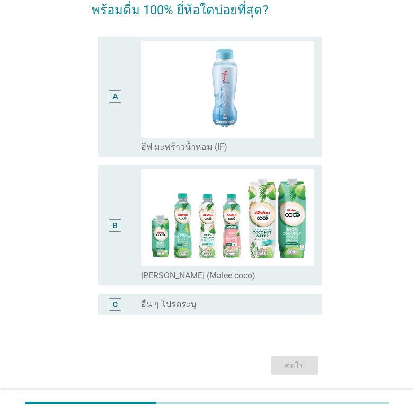
click at [113, 221] on div "B" at bounding box center [115, 225] width 5 height 11
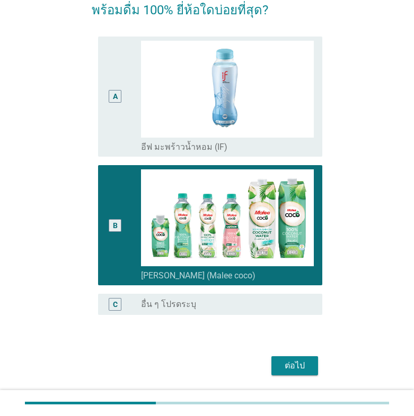
click at [296, 366] on div "ต่อไป" at bounding box center [295, 366] width 30 height 13
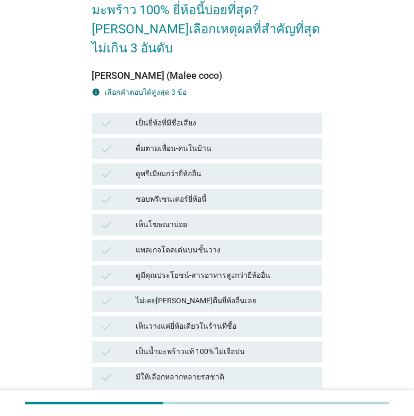
scroll to position [0, 0]
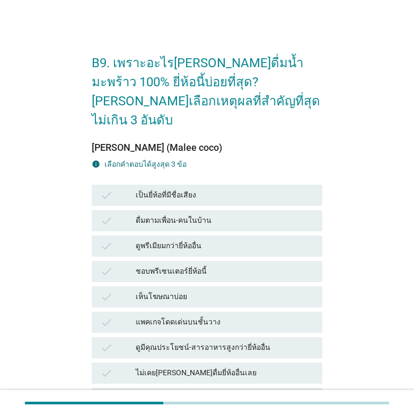
click at [206, 189] on div "เป็นยี่ห้อที่มีชื่อเสียง" at bounding box center [225, 195] width 178 height 13
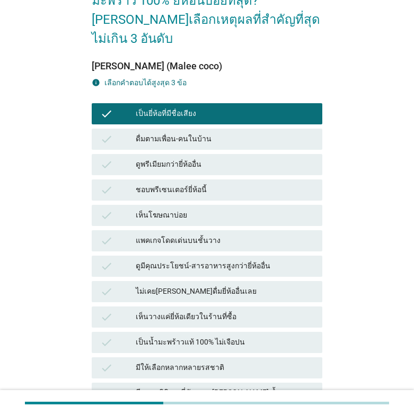
scroll to position [88, 0]
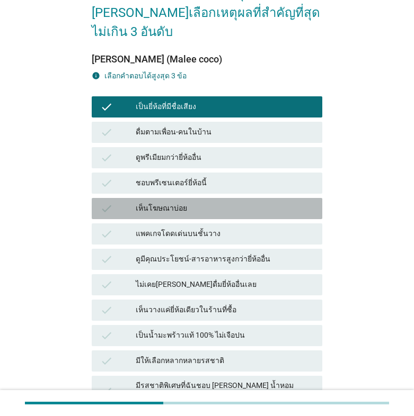
click at [231, 202] on div "เห็นโฆษณาบ่อย" at bounding box center [225, 208] width 178 height 13
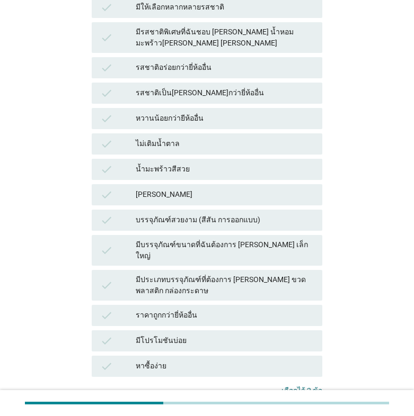
scroll to position [491, 0]
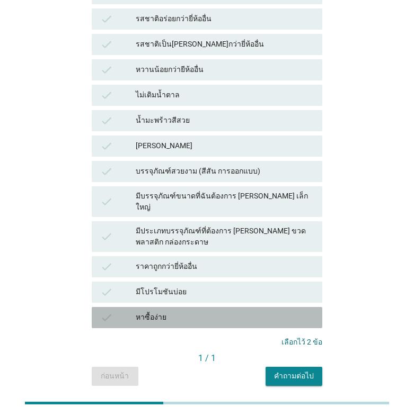
click at [239, 311] on div "หาซื้อง่าย" at bounding box center [225, 317] width 178 height 13
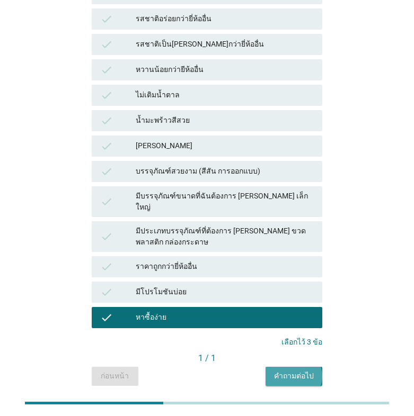
click at [308, 371] on div "คำถามต่อไป" at bounding box center [294, 376] width 40 height 11
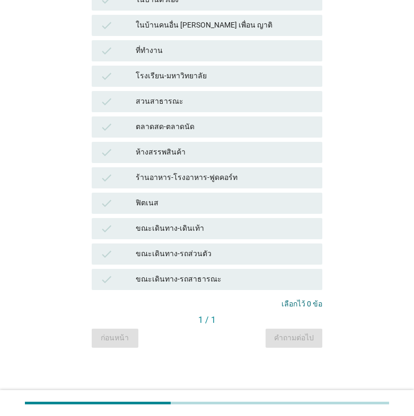
scroll to position [0, 0]
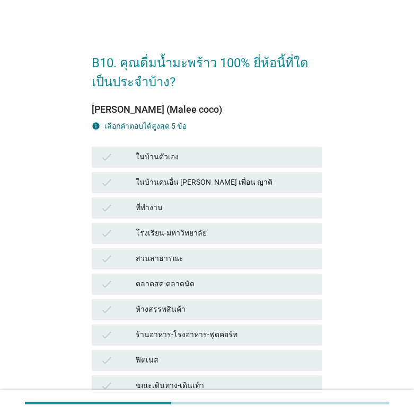
click at [184, 156] on div "ในบ้านตัวเอง" at bounding box center [225, 157] width 178 height 13
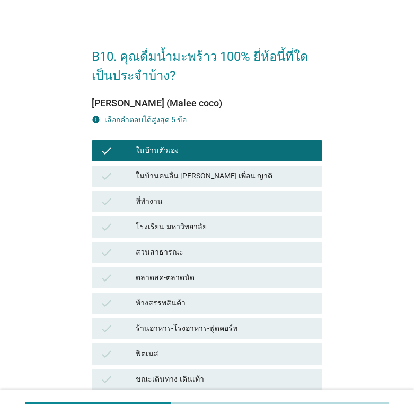
scroll to position [157, 0]
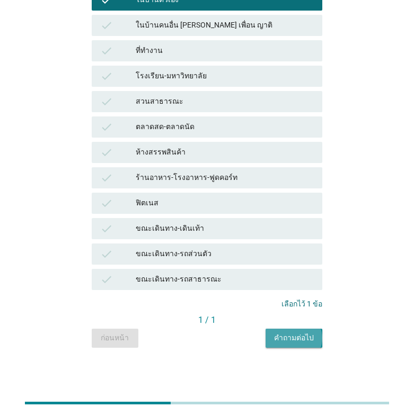
click at [294, 336] on div "คำถามต่อไป" at bounding box center [294, 338] width 40 height 11
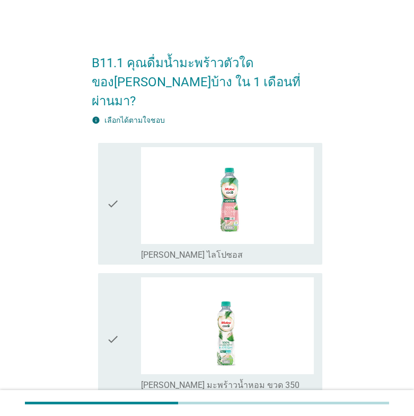
scroll to position [88, 0]
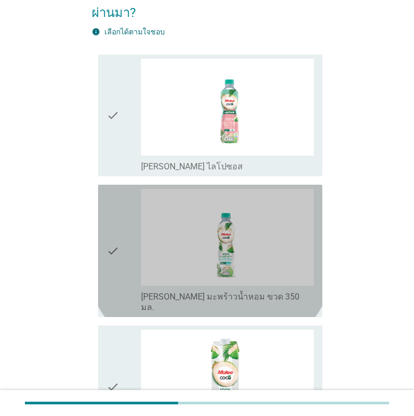
click at [111, 229] on icon "check" at bounding box center [112, 251] width 13 height 124
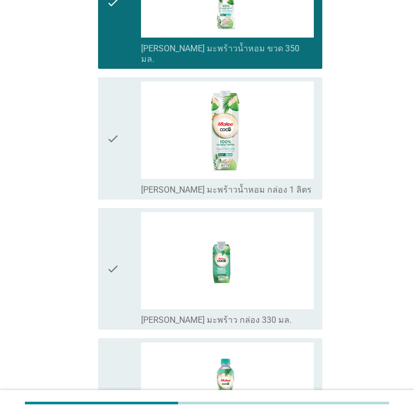
scroll to position [602, 0]
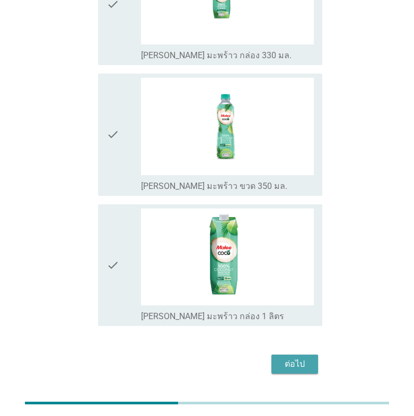
click at [310, 355] on button "ต่อไป" at bounding box center [294, 364] width 47 height 19
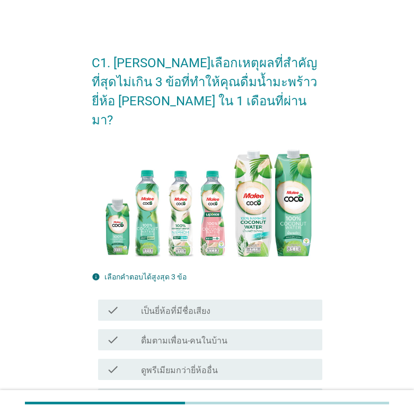
scroll to position [176, 0]
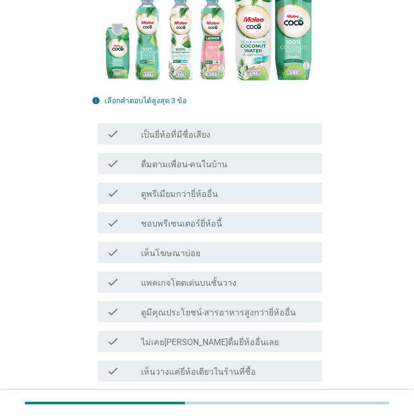
click at [217, 128] on div "check_box_outline_blank เป็นยี่ห้อที่มีชื่อเสียง" at bounding box center [227, 134] width 173 height 13
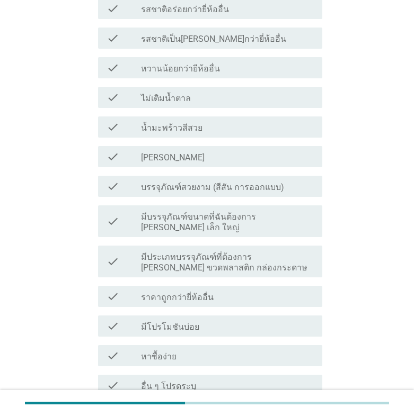
scroll to position [706, 0]
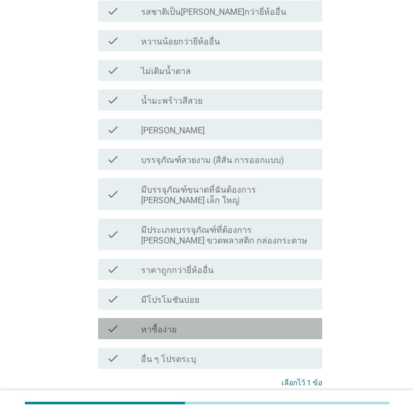
click at [249, 323] on div "check_box_outline_blank หาซื้อง่าย" at bounding box center [227, 329] width 173 height 13
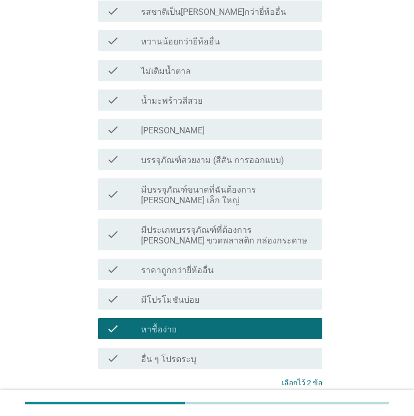
click at [292, 413] on button "ต่อไป" at bounding box center [294, 422] width 47 height 19
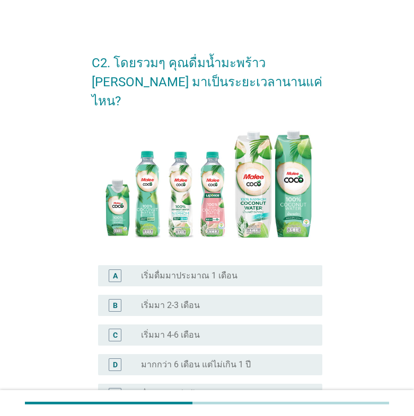
scroll to position [88, 0]
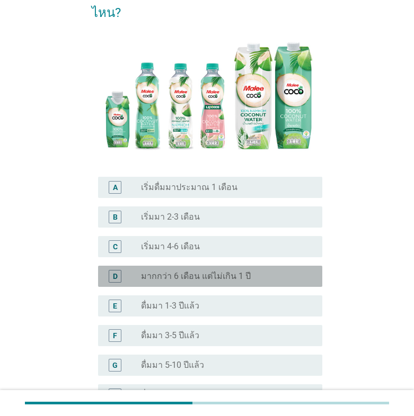
click at [192, 271] on label "มากกว่า 6 เดือน แต่ไม่เกิน 1 ปี" at bounding box center [196, 276] width 110 height 11
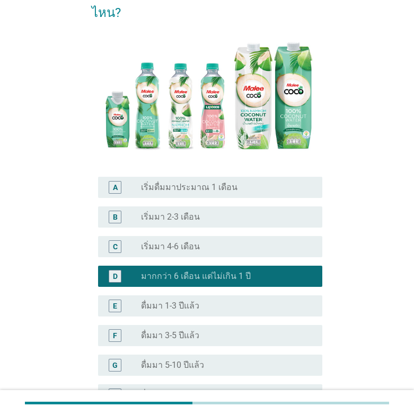
scroll to position [191, 0]
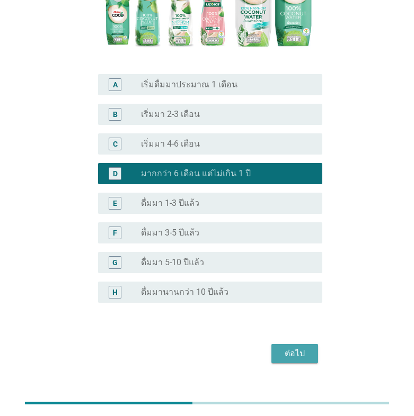
click at [306, 347] on div "ต่อไป" at bounding box center [295, 353] width 30 height 13
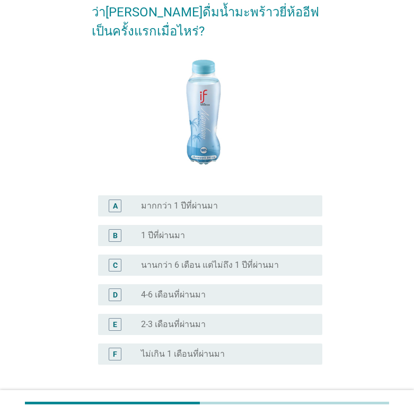
scroll to position [151, 0]
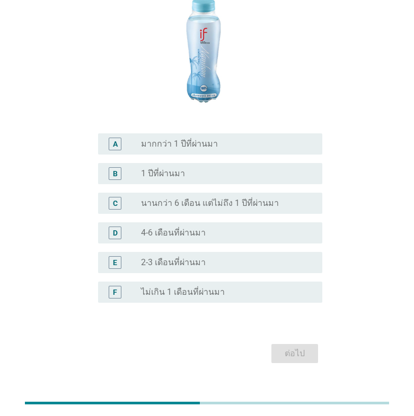
click at [223, 228] on div "radio_button_unchecked 4-6 เดือนที่ผ่านมา" at bounding box center [223, 233] width 164 height 11
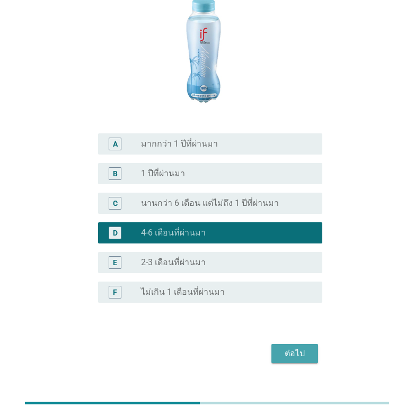
click at [285, 347] on div "ต่อไป" at bounding box center [295, 353] width 30 height 13
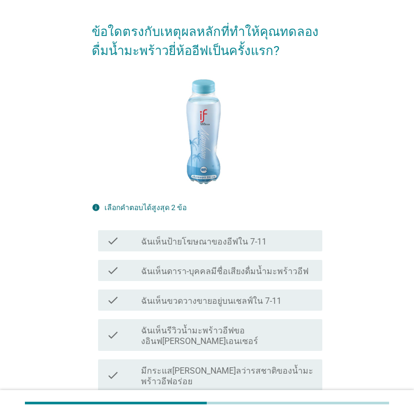
scroll to position [176, 0]
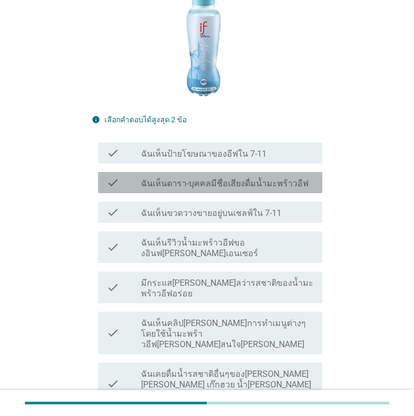
click at [279, 183] on label "ฉันเห็นดารา-บุคคลมีชื่อเสียงดื่มน้ำมะพร้าวอีฟ" at bounding box center [224, 183] width 167 height 11
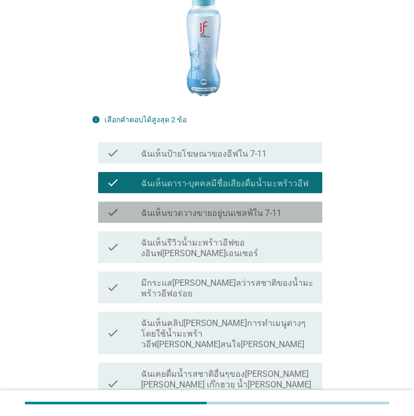
click at [268, 208] on label "ฉันเห็นขวดวางขายอยู่บนเชลฟ์ใน 7-11" at bounding box center [211, 213] width 140 height 11
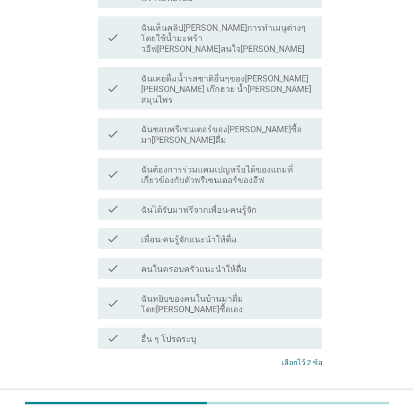
scroll to position [476, 0]
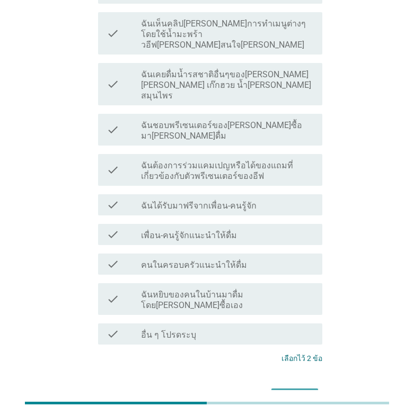
click at [287, 392] on div "ต่อไป" at bounding box center [295, 398] width 30 height 13
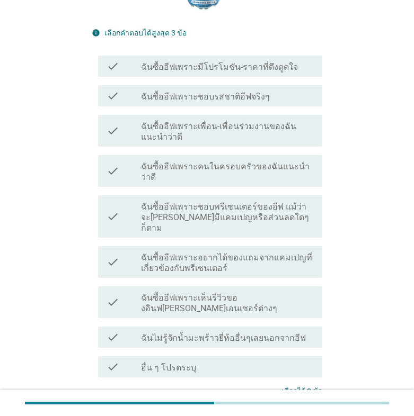
scroll to position [265, 0]
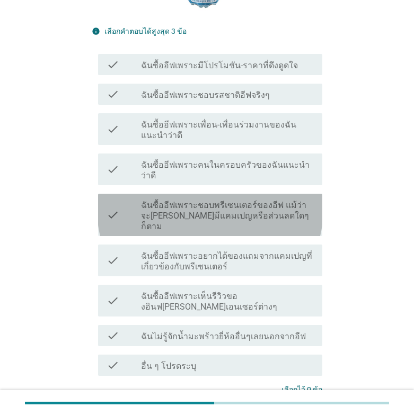
click at [305, 201] on label "ฉันซื้ออีฟเพราะชอบพรีเซนเตอร์ของอีฟ แม้ว่าจะ[PERSON_NAME]มีแคมเปญหรือส่วนลดใดๆก…" at bounding box center [227, 216] width 173 height 32
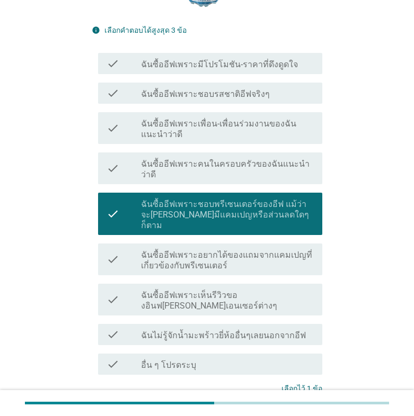
scroll to position [328, 0]
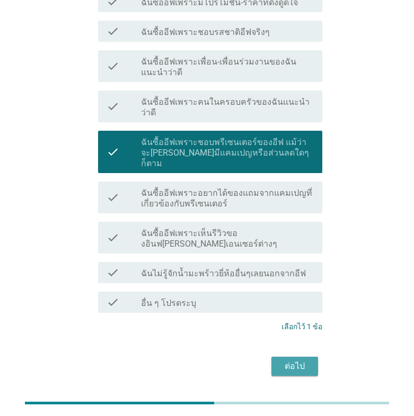
click at [285, 360] on div "ต่อไป" at bounding box center [295, 366] width 30 height 13
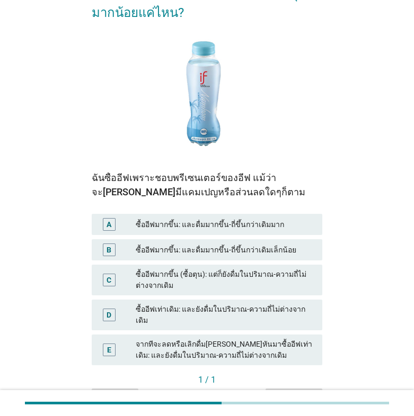
scroll to position [139, 0]
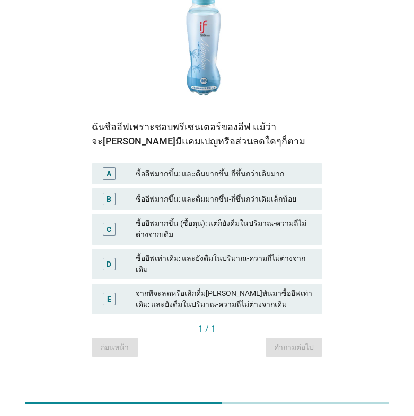
click at [287, 262] on div "ซื้ออีฟเท่าเดิม: และยังดื่มในปริมาณ-ความถี่ไม่ต่างจากเดิม" at bounding box center [225, 264] width 178 height 22
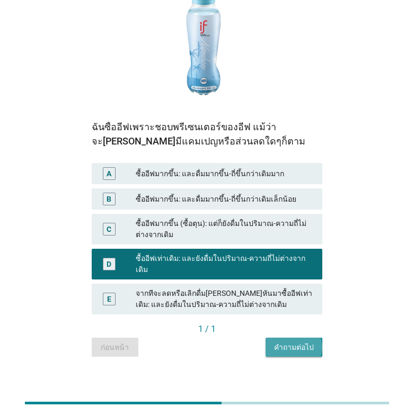
click at [295, 342] on div "คำถามต่อไป" at bounding box center [294, 347] width 40 height 11
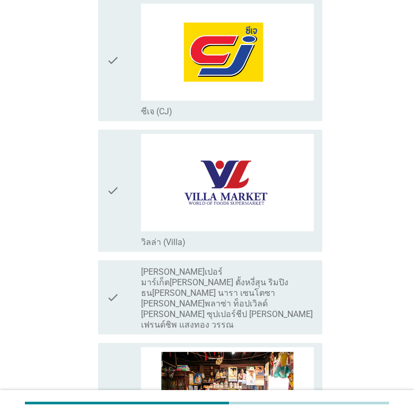
scroll to position [1500, 0]
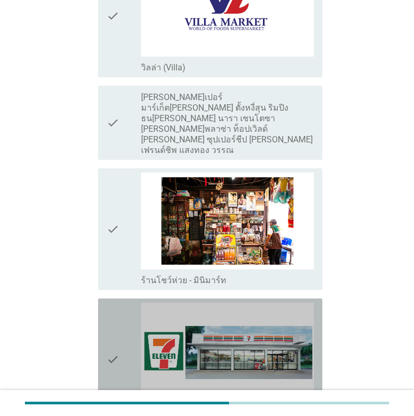
click at [112, 326] on icon "check" at bounding box center [112, 359] width 13 height 113
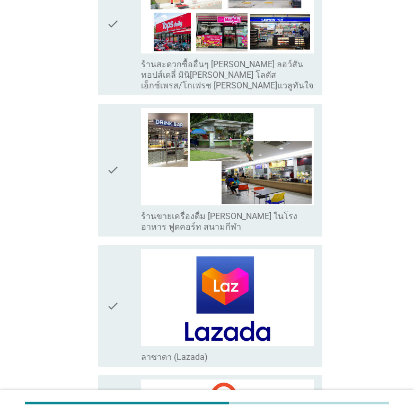
scroll to position [2412, 0]
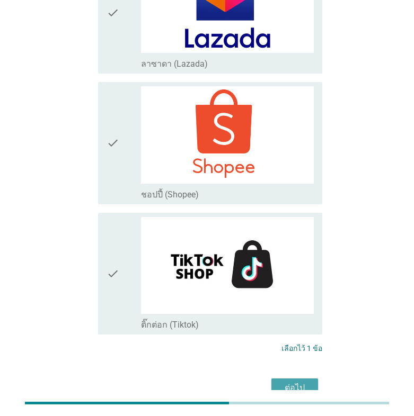
click at [304, 382] on div "ต่อไป" at bounding box center [295, 388] width 30 height 13
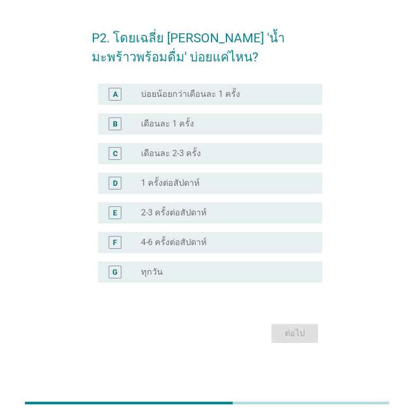
scroll to position [0, 0]
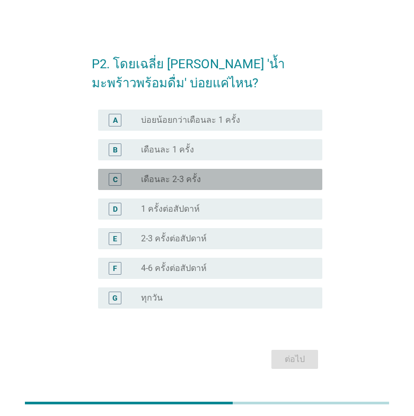
click at [120, 180] on div "C" at bounding box center [115, 179] width 13 height 13
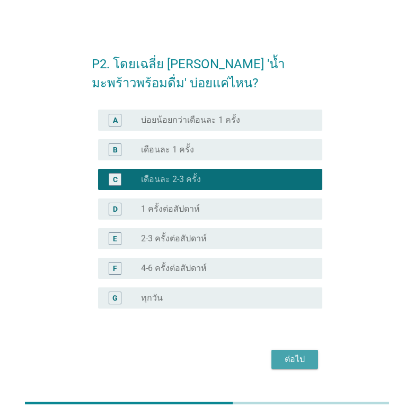
click at [288, 357] on div "ต่อไป" at bounding box center [295, 359] width 30 height 13
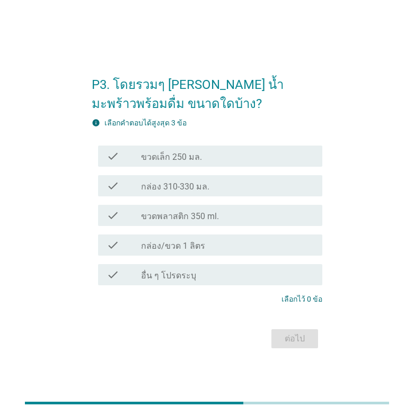
click at [168, 190] on label "กล่อง 310-330 มล." at bounding box center [175, 187] width 68 height 11
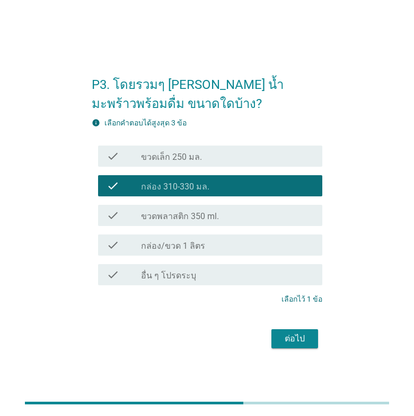
click at [157, 217] on label "ขวดพลาสติก 350 ml." at bounding box center [180, 216] width 78 height 11
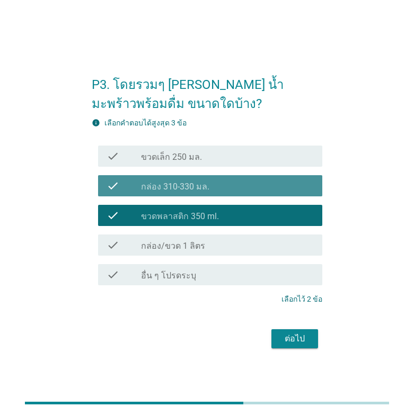
click at [198, 182] on label "กล่อง 310-330 มล." at bounding box center [175, 187] width 68 height 11
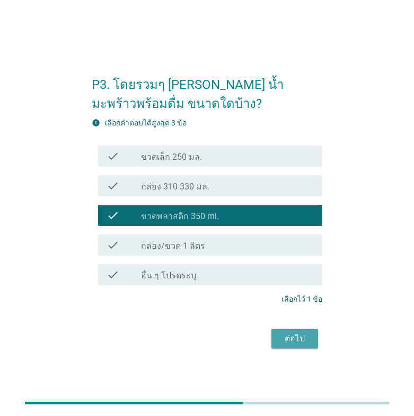
click at [292, 342] on div "ต่อไป" at bounding box center [295, 339] width 30 height 13
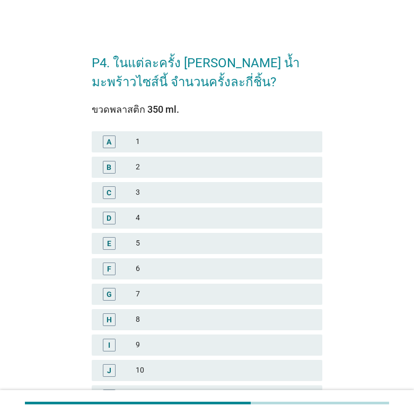
click at [170, 164] on div "2" at bounding box center [225, 167] width 178 height 13
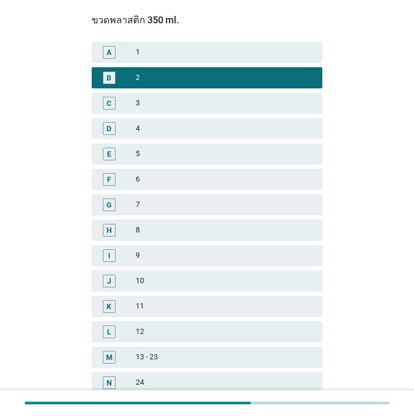
scroll to position [203, 0]
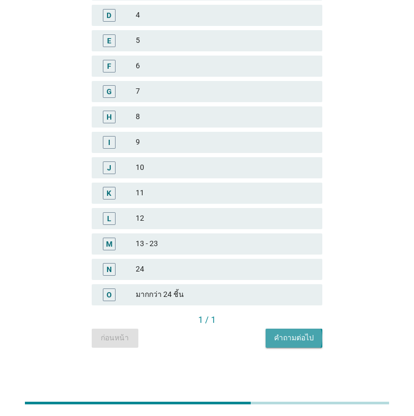
click at [300, 334] on div "คำถามต่อไป" at bounding box center [294, 338] width 40 height 11
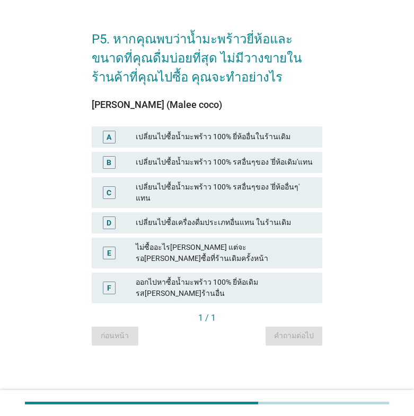
scroll to position [0, 0]
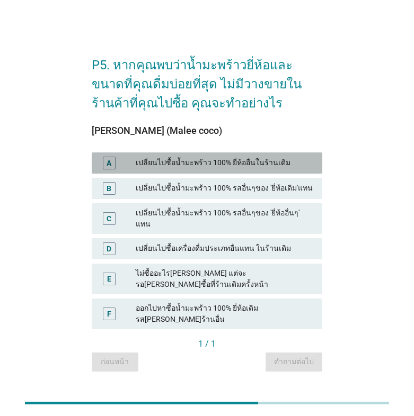
click at [221, 169] on div "เปลี่ยนไปซื้อน้ำมะพร้าว 100% ยี่ห้ออื่นในร้านเดิม" at bounding box center [225, 163] width 178 height 13
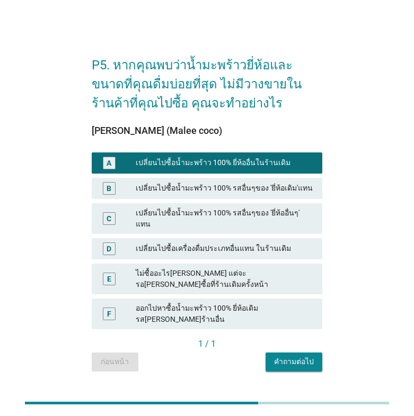
click at [243, 279] on div "ไม่ซื้ออะไร[PERSON_NAME] แต่จะรอ[PERSON_NAME]ซื้อที่ร้านเดิมครั้งหน้า" at bounding box center [225, 279] width 178 height 22
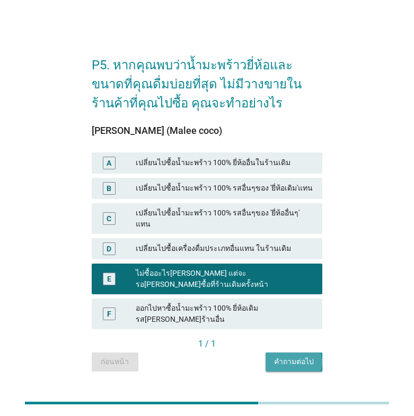
click at [305, 356] on div "คำถามต่อไป" at bounding box center [294, 361] width 40 height 11
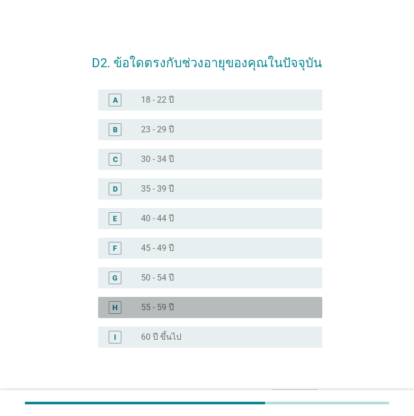
click at [174, 309] on label "55 - 59 ปี" at bounding box center [157, 307] width 33 height 11
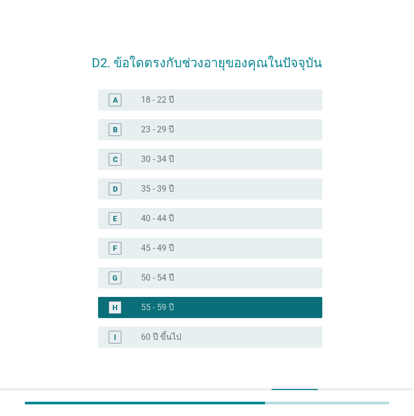
scroll to position [64, 0]
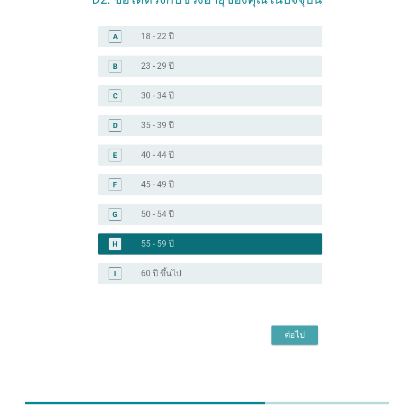
click at [303, 335] on div "ต่อไป" at bounding box center [295, 335] width 30 height 13
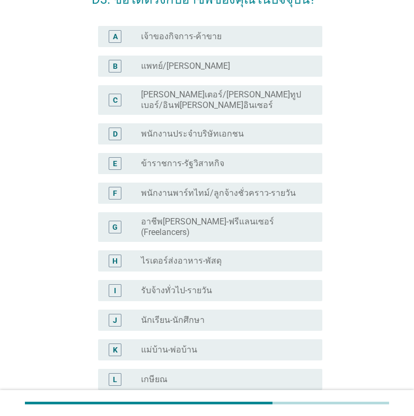
scroll to position [0, 0]
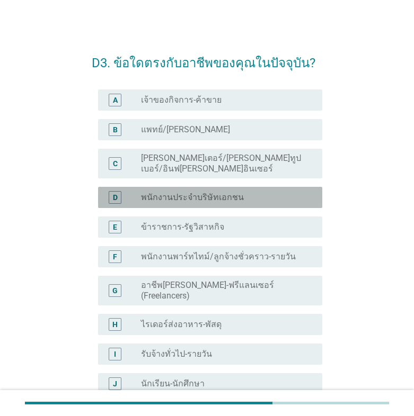
click at [232, 192] on label "พนักงานประจำบริษัทเอกชน" at bounding box center [192, 197] width 103 height 11
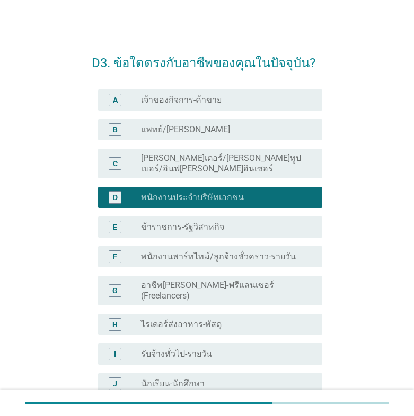
scroll to position [212, 0]
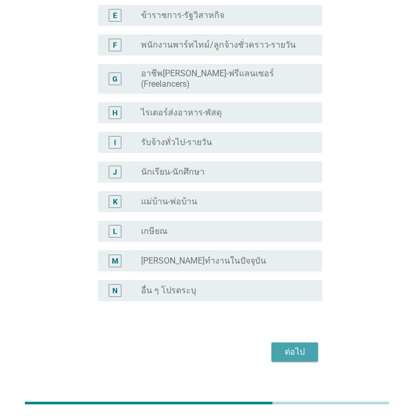
click at [305, 346] on div "ต่อไป" at bounding box center [295, 352] width 30 height 13
